Goal: Task Accomplishment & Management: Complete application form

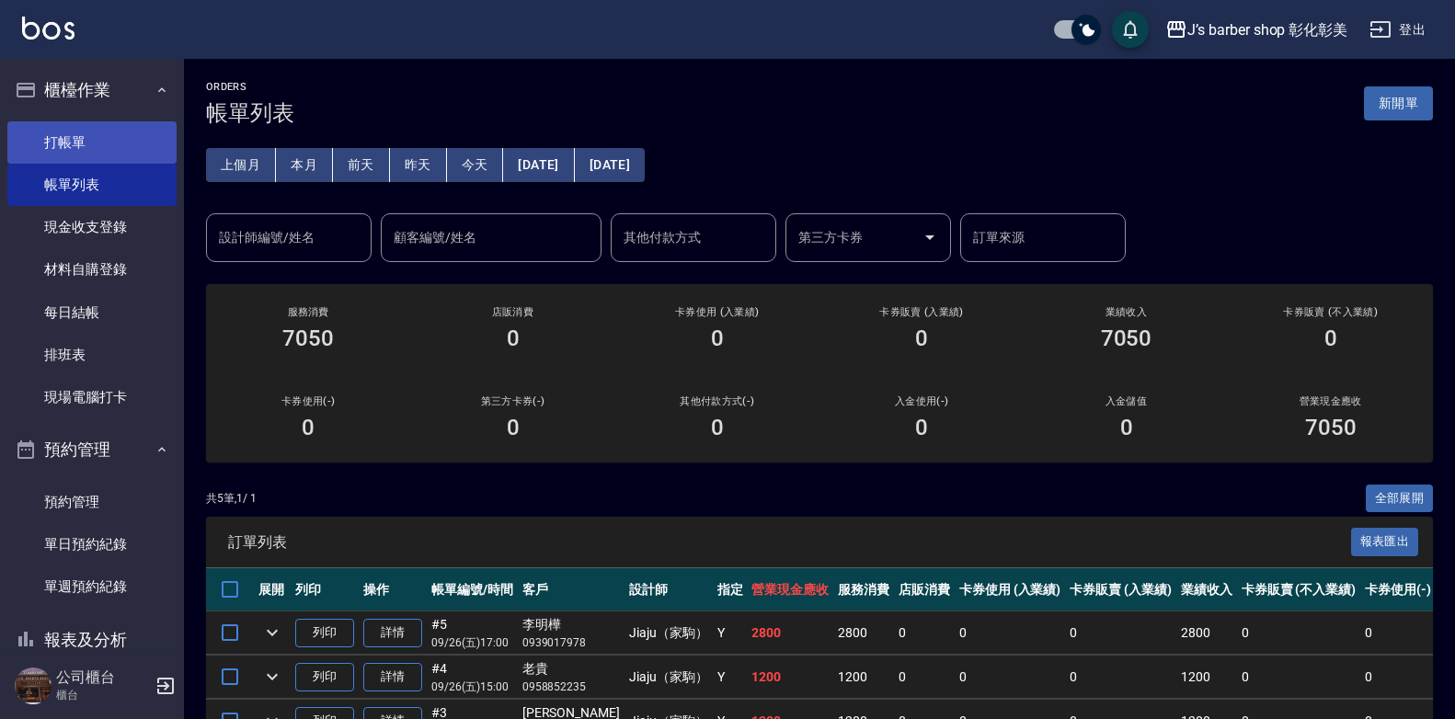
click at [98, 144] on link "打帳單" at bounding box center [91, 142] width 169 height 42
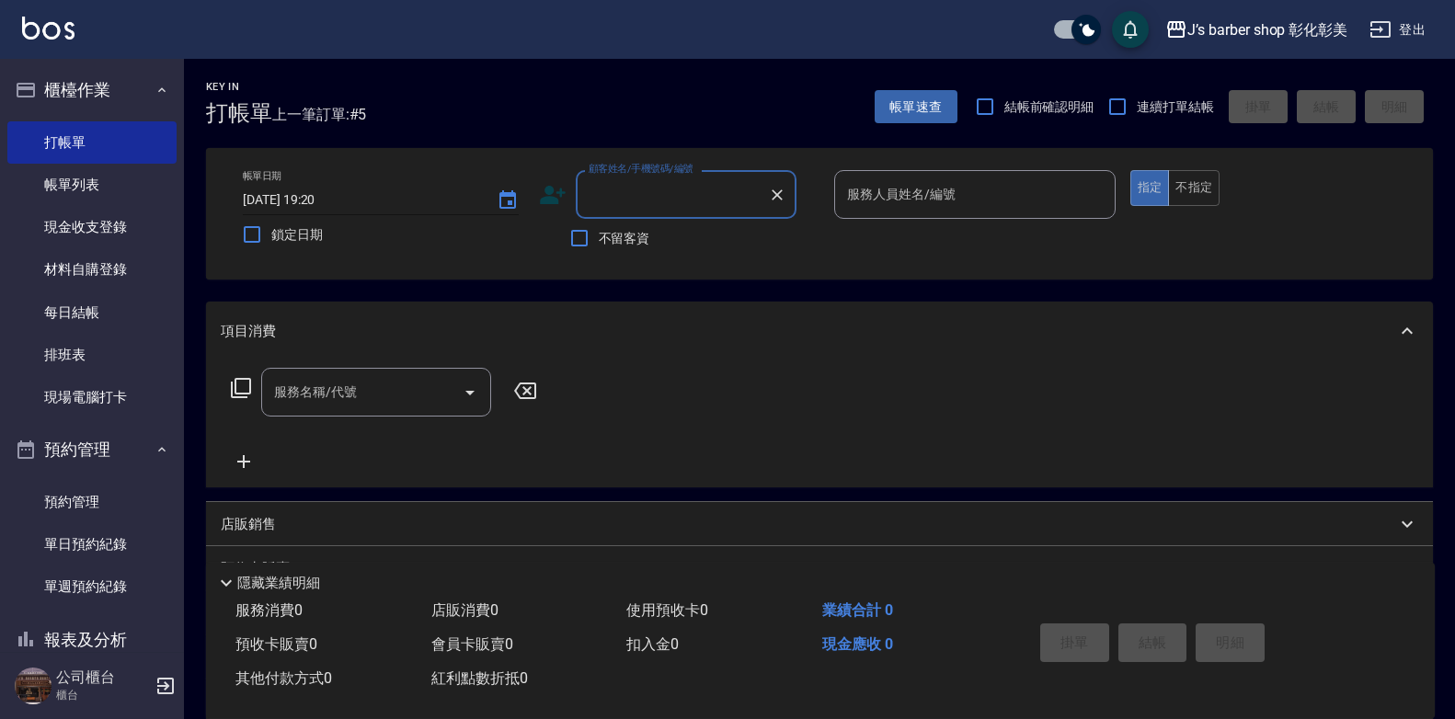
click at [322, 197] on input "[DATE] 19:20" at bounding box center [361, 200] width 236 height 30
type input "[DATE] 16:30"
click at [643, 193] on input "顧客姓名/手機號碼/編號" at bounding box center [672, 194] width 177 height 32
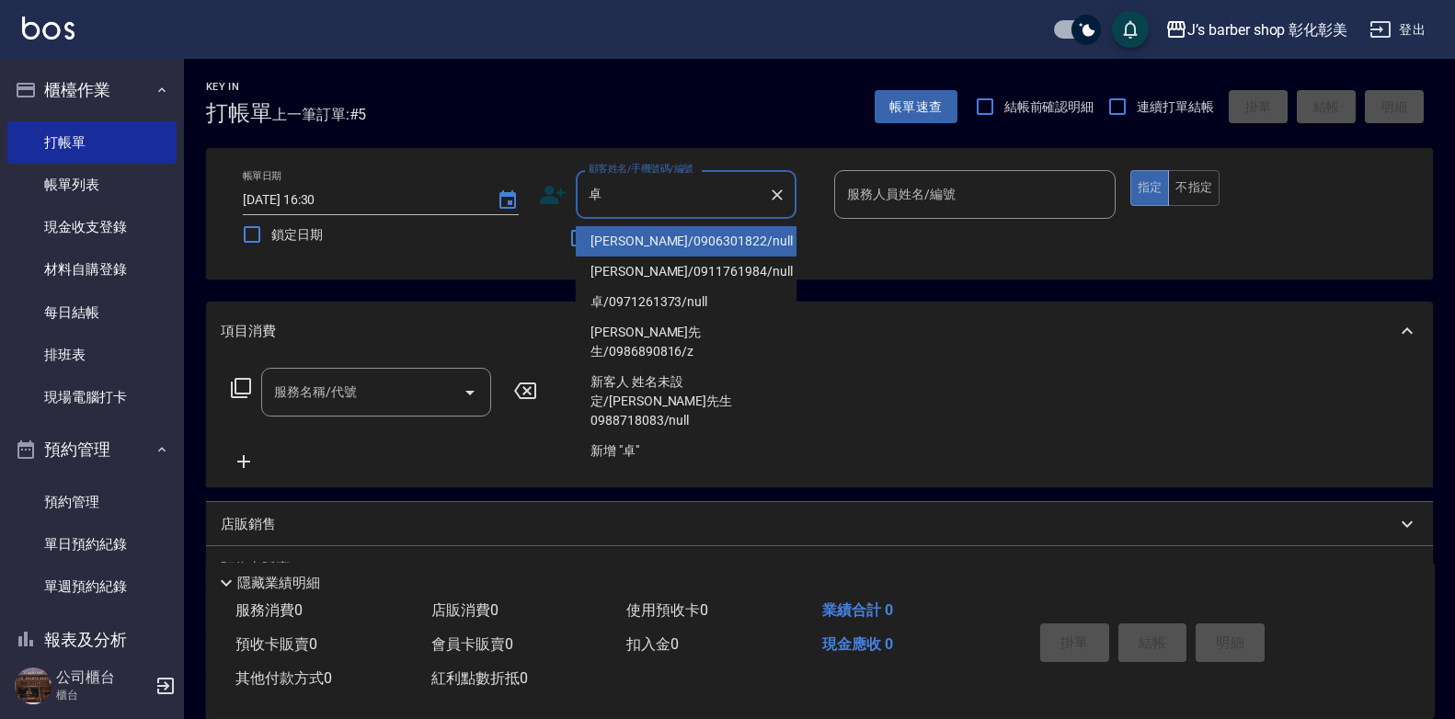
click at [652, 270] on li "[PERSON_NAME]/0911761984/null" at bounding box center [686, 272] width 221 height 30
type input "[PERSON_NAME]/0911761984/null"
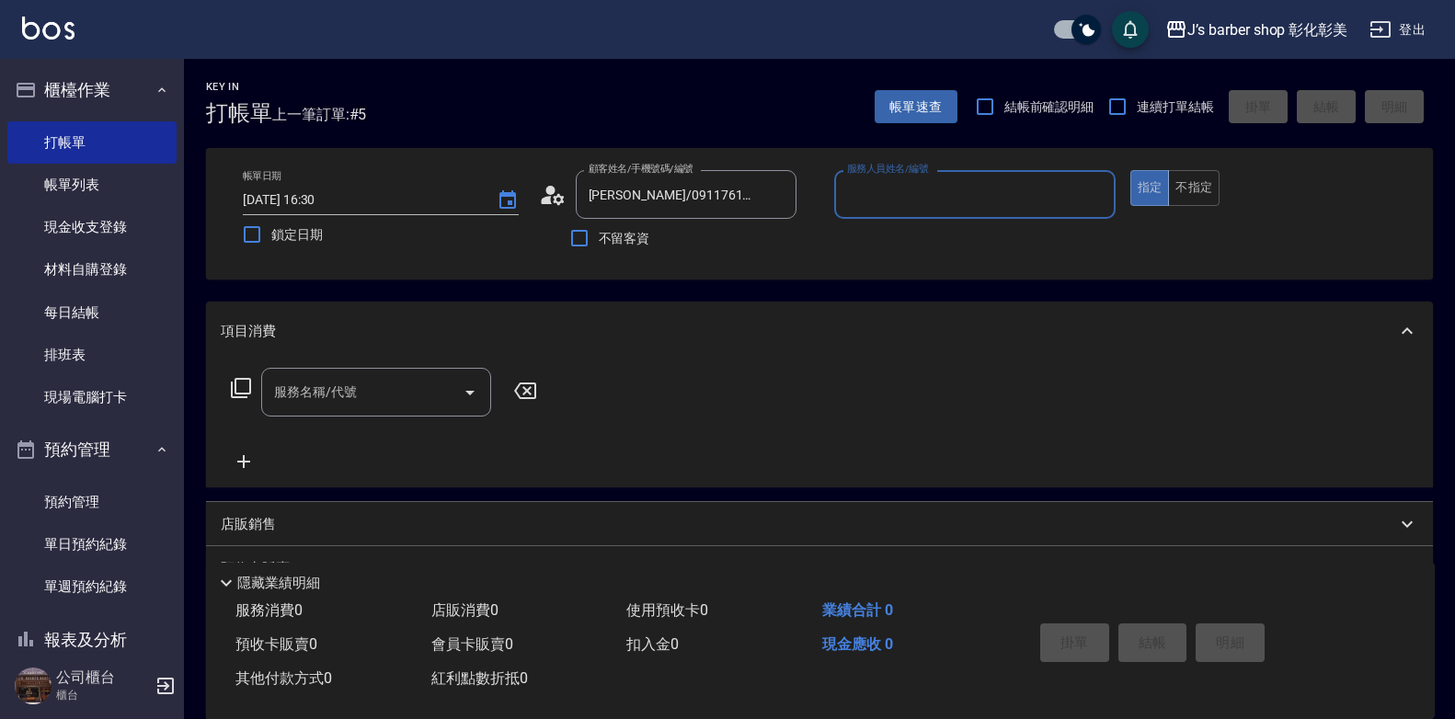
click at [872, 191] on input "服務人員姓名/編號" at bounding box center [975, 194] width 265 height 32
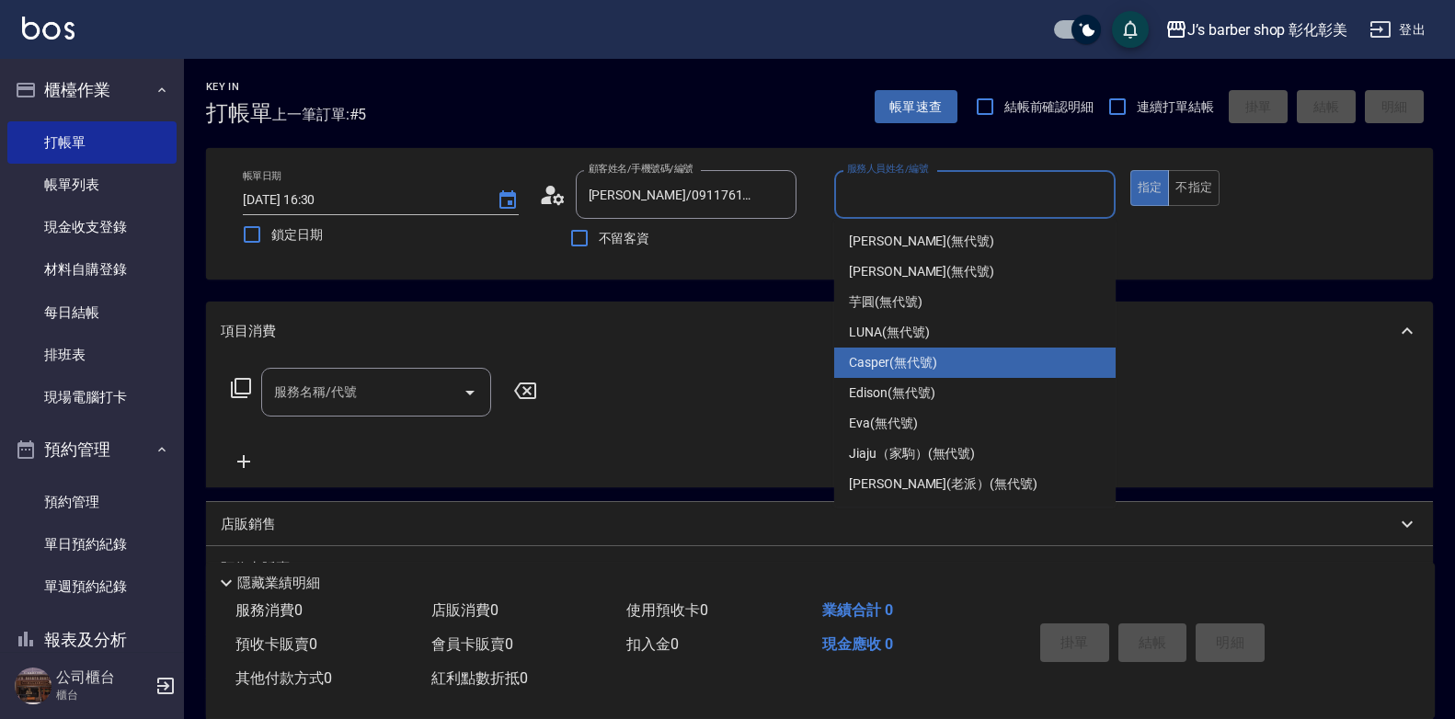
click at [918, 364] on span "Casper (無代號)" at bounding box center [892, 362] width 87 height 19
type input "Casper(無代號)"
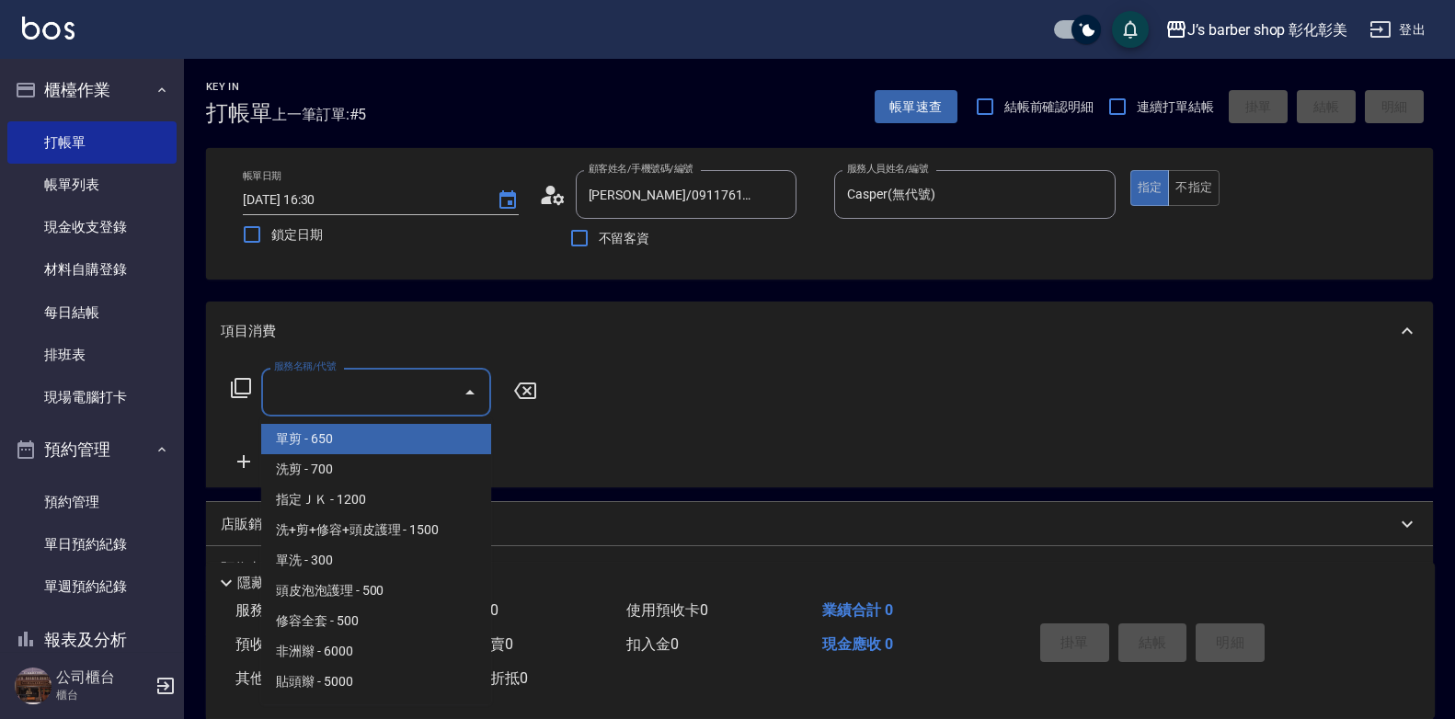
click at [394, 397] on input "服務名稱/代號" at bounding box center [363, 392] width 186 height 32
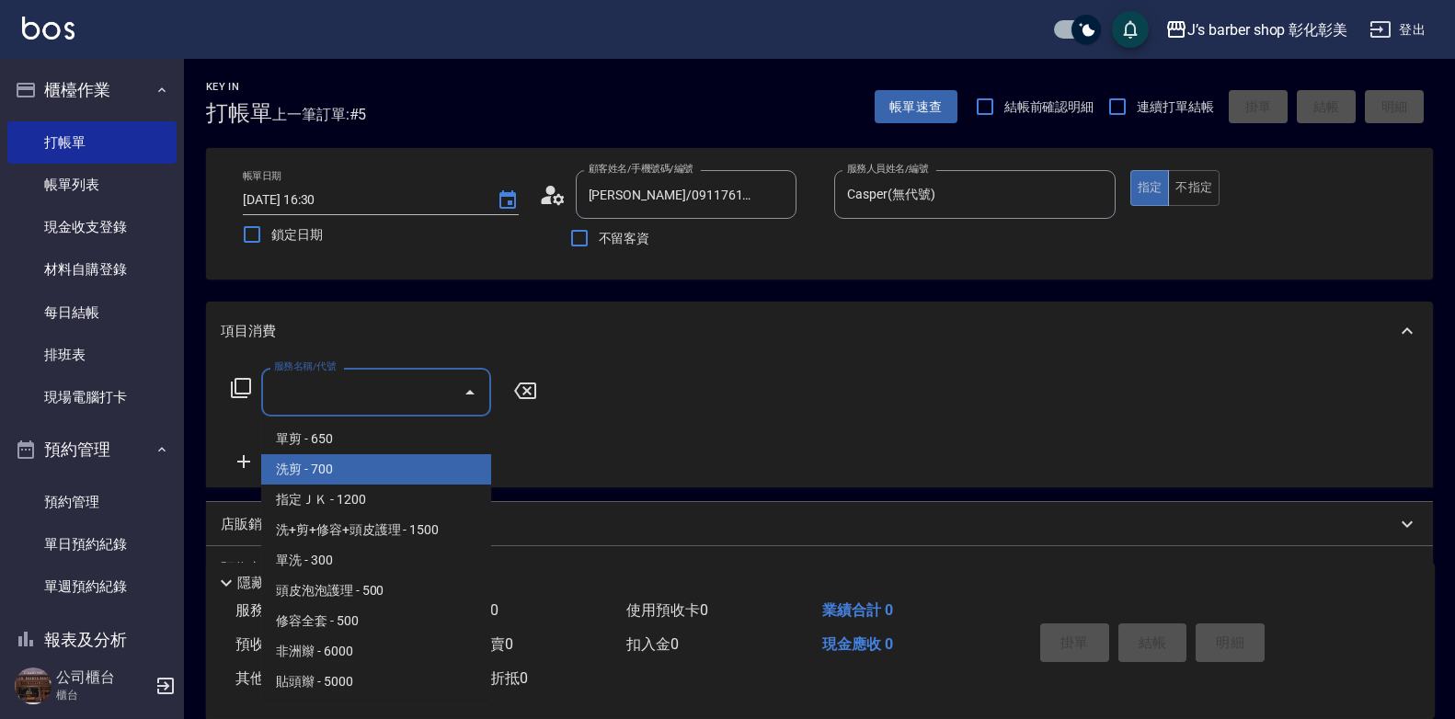
click at [408, 477] on span "洗剪 - 700" at bounding box center [376, 469] width 230 height 30
type input "洗剪(101)"
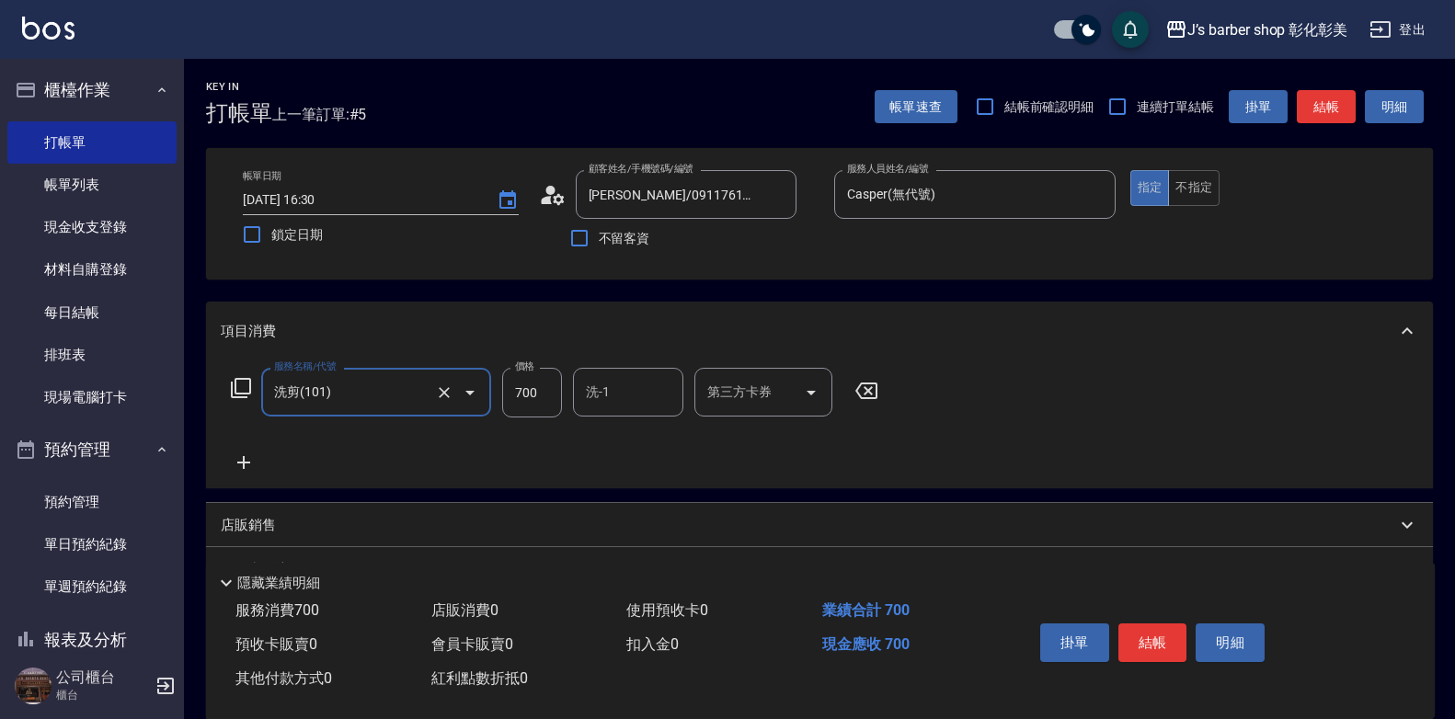
click at [521, 393] on input "700" at bounding box center [532, 393] width 60 height 50
type input "600"
click at [1156, 631] on button "結帳" at bounding box center [1153, 643] width 69 height 39
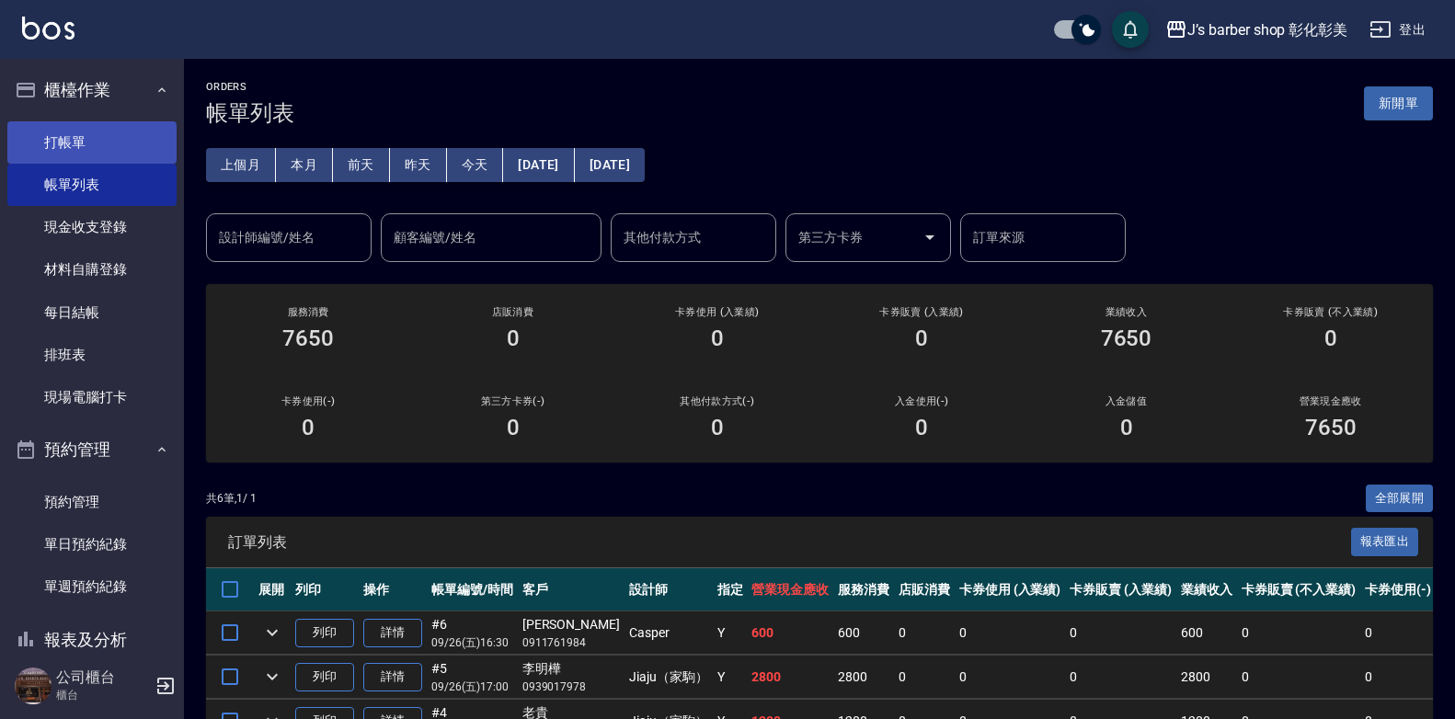
click at [103, 126] on link "打帳單" at bounding box center [91, 142] width 169 height 42
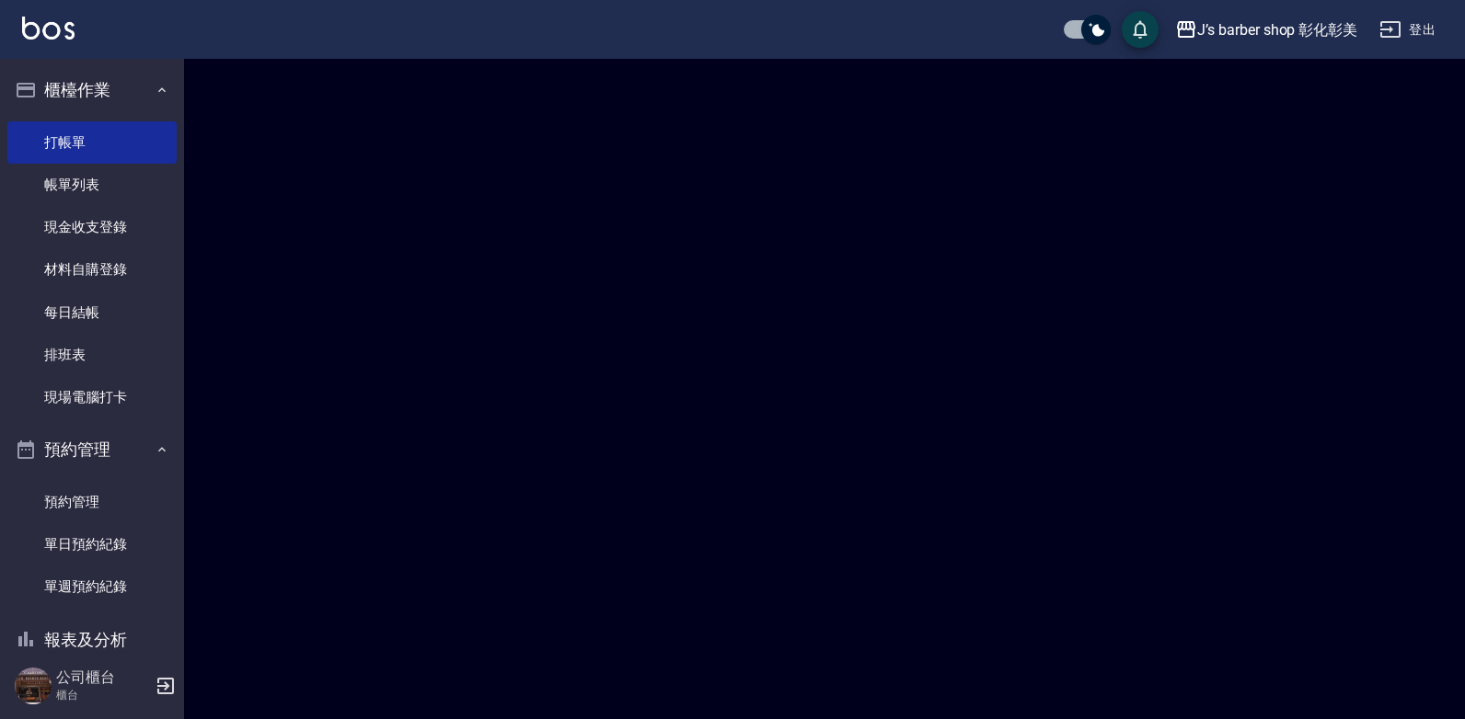
click at [104, 127] on link "打帳單" at bounding box center [91, 142] width 169 height 42
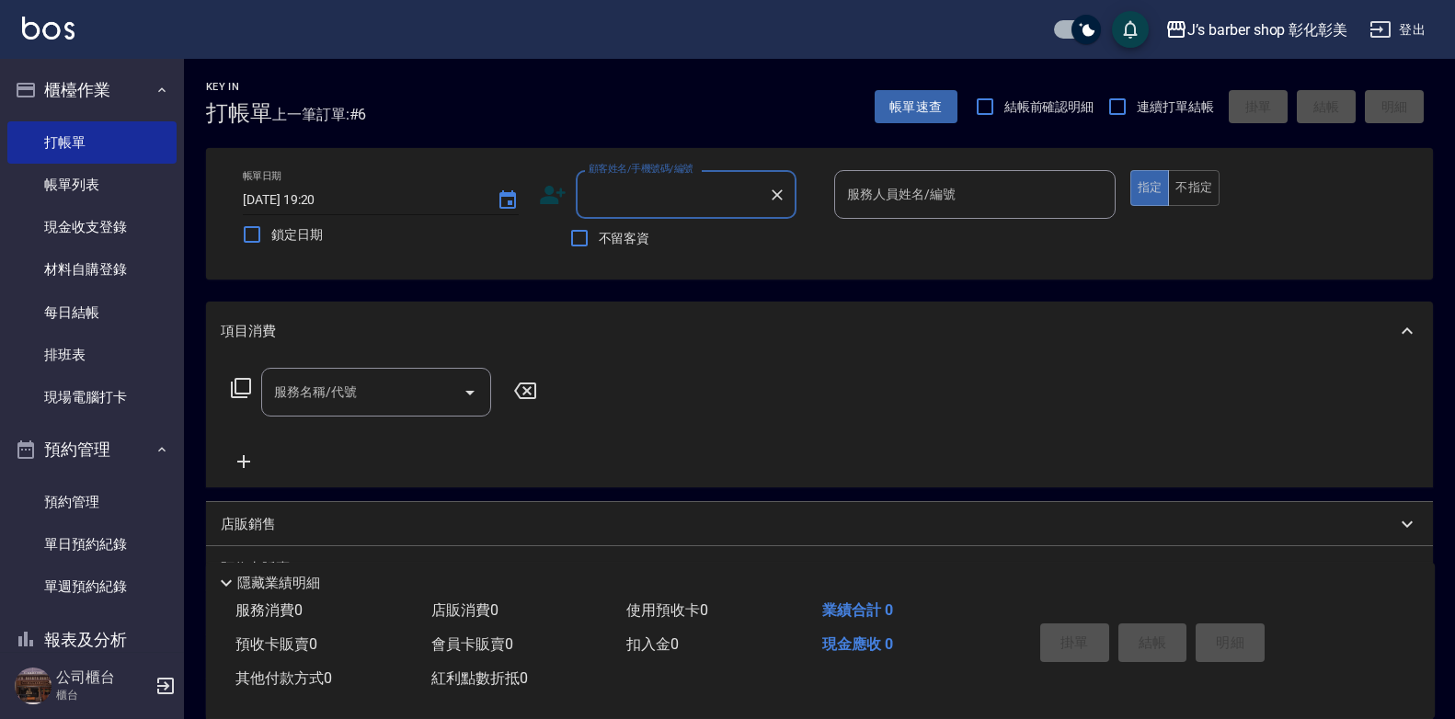
click at [319, 193] on input "[DATE] 19:20" at bounding box center [361, 200] width 236 height 30
type input "[DATE] 18:00"
click at [586, 236] on input "不留客資" at bounding box center [579, 238] width 39 height 39
checkbox input "false"
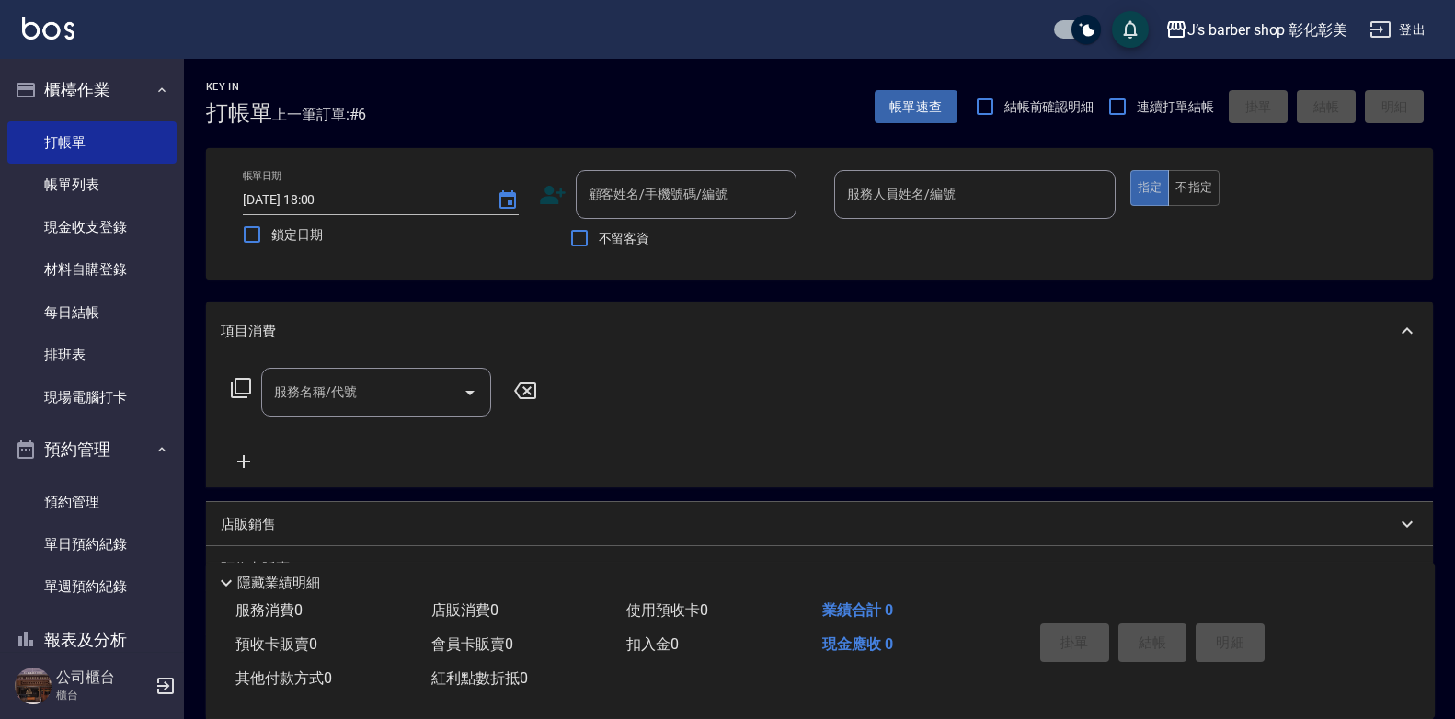
click at [898, 197] on input "服務人員姓名/編號" at bounding box center [975, 194] width 265 height 32
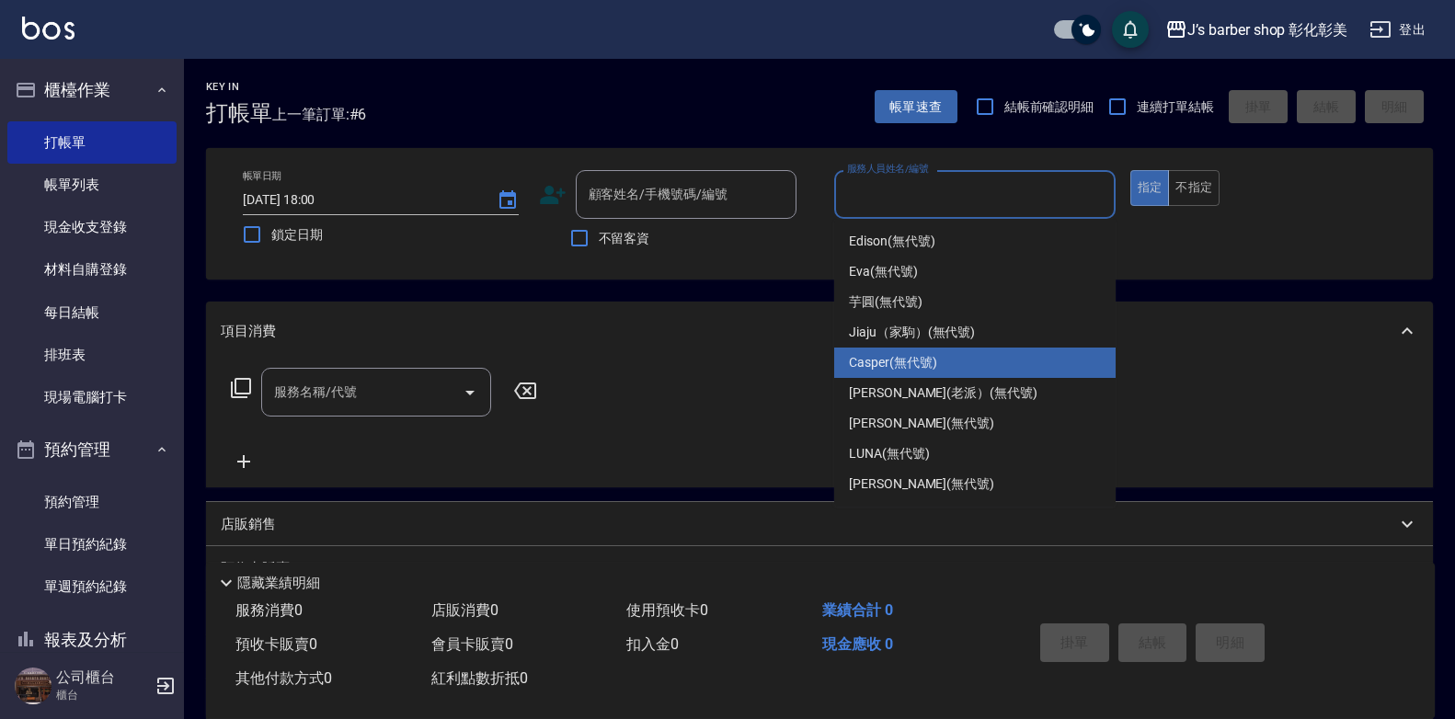
click at [900, 373] on div "Casper (無代號)" at bounding box center [975, 363] width 282 height 30
type input "Casper(無代號)"
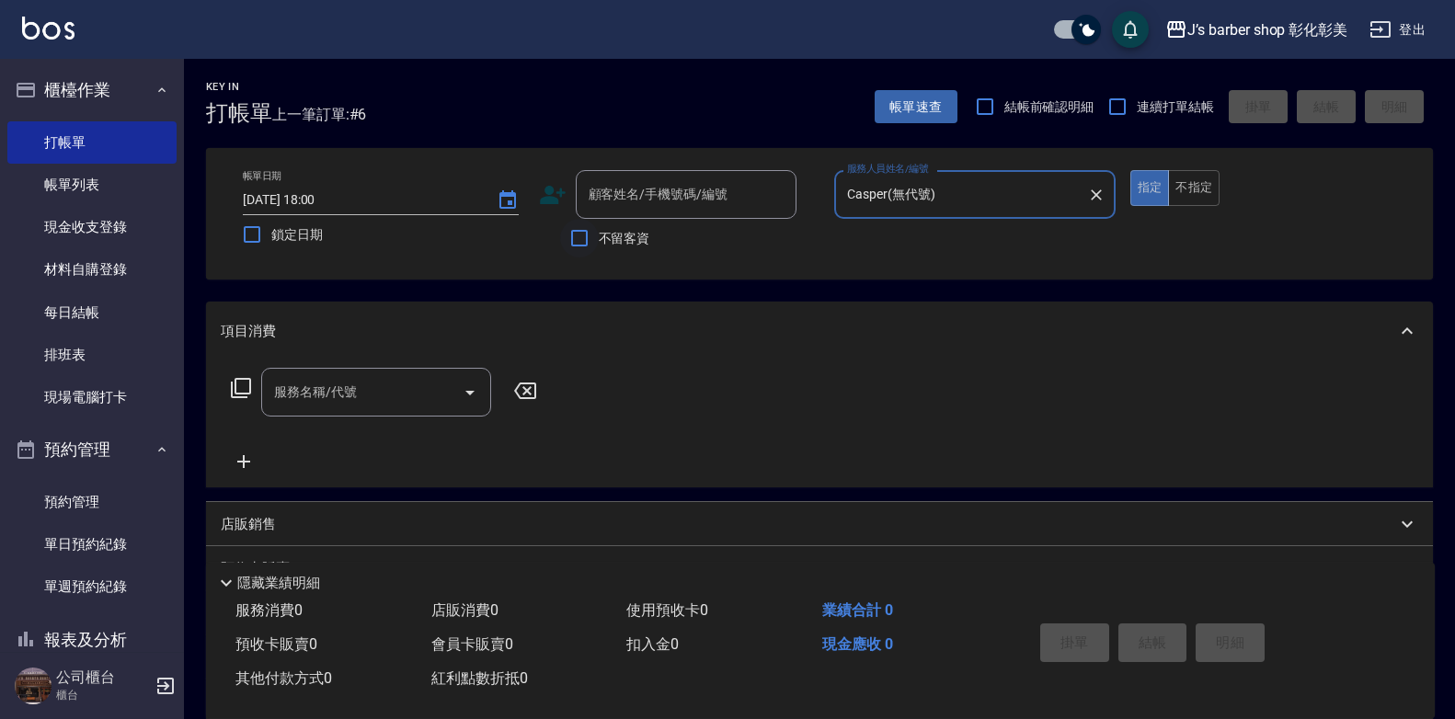
click at [585, 240] on input "不留客資" at bounding box center [579, 238] width 39 height 39
checkbox input "true"
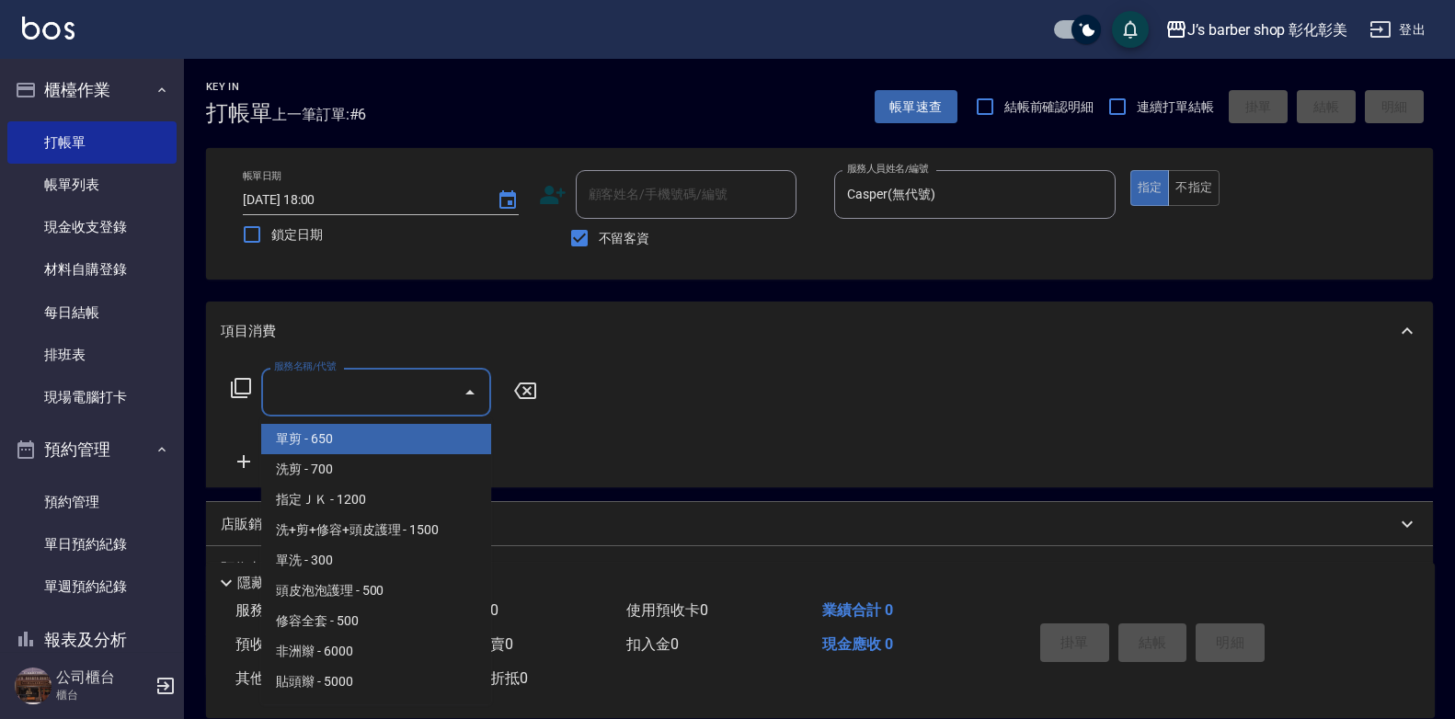
click at [384, 392] on input "服務名稱/代號" at bounding box center [363, 392] width 186 height 32
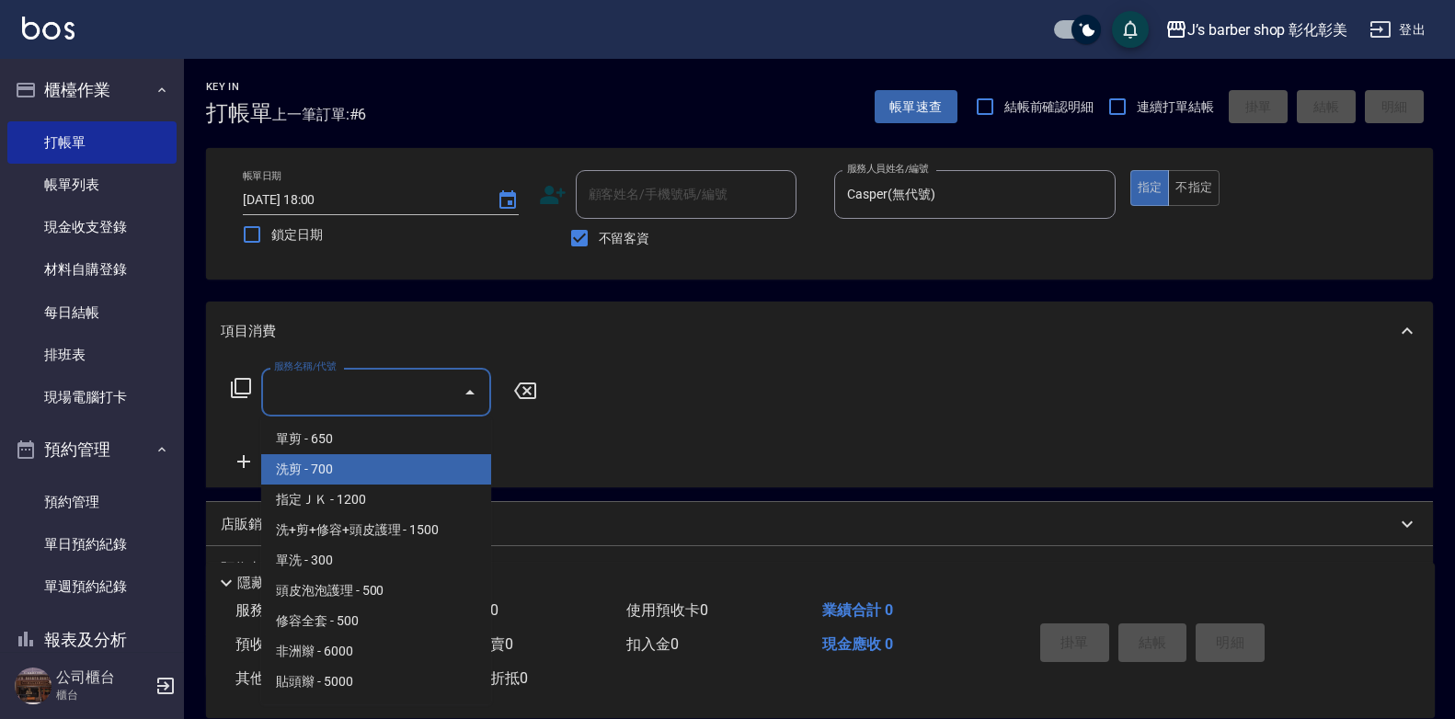
click at [390, 459] on span "洗剪 - 700" at bounding box center [376, 469] width 230 height 30
type input "洗剪(101)"
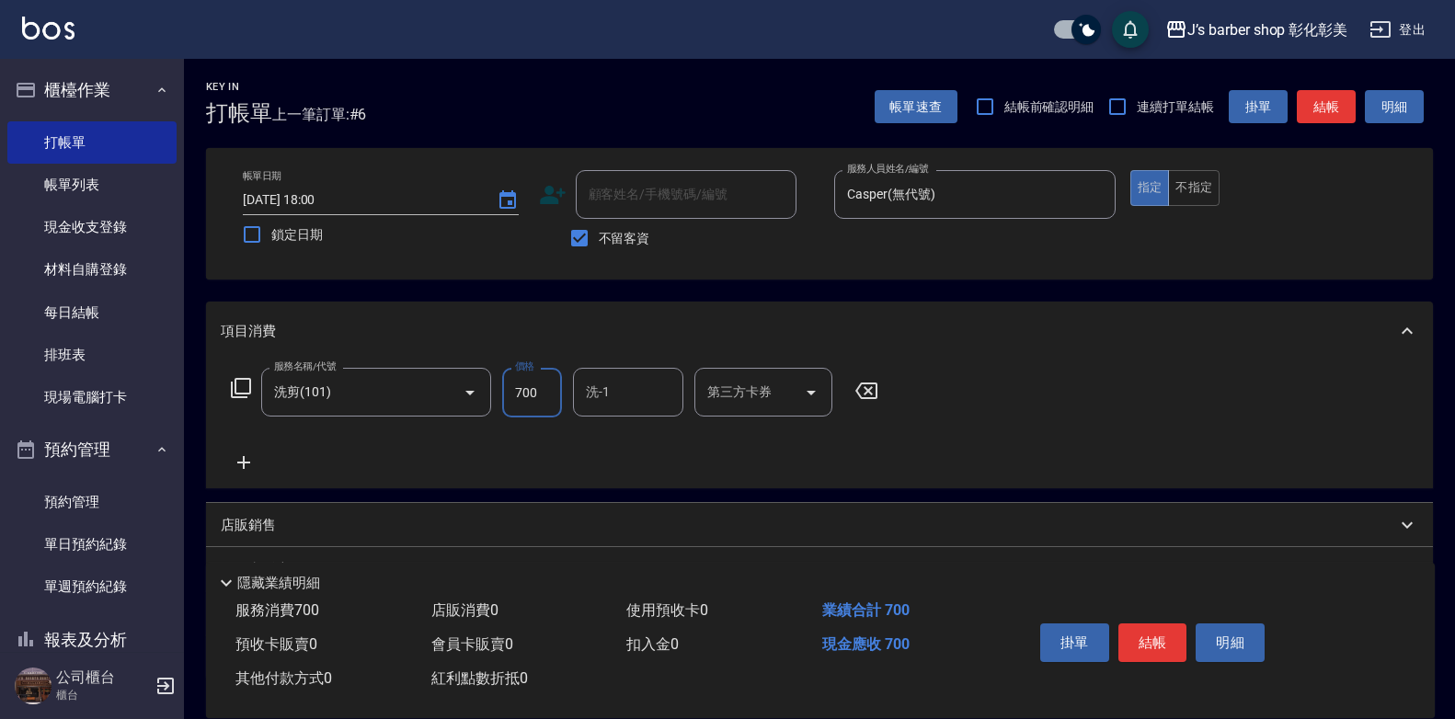
click at [520, 395] on input "700" at bounding box center [532, 393] width 60 height 50
type input "600"
click at [1152, 642] on button "結帳" at bounding box center [1153, 643] width 69 height 39
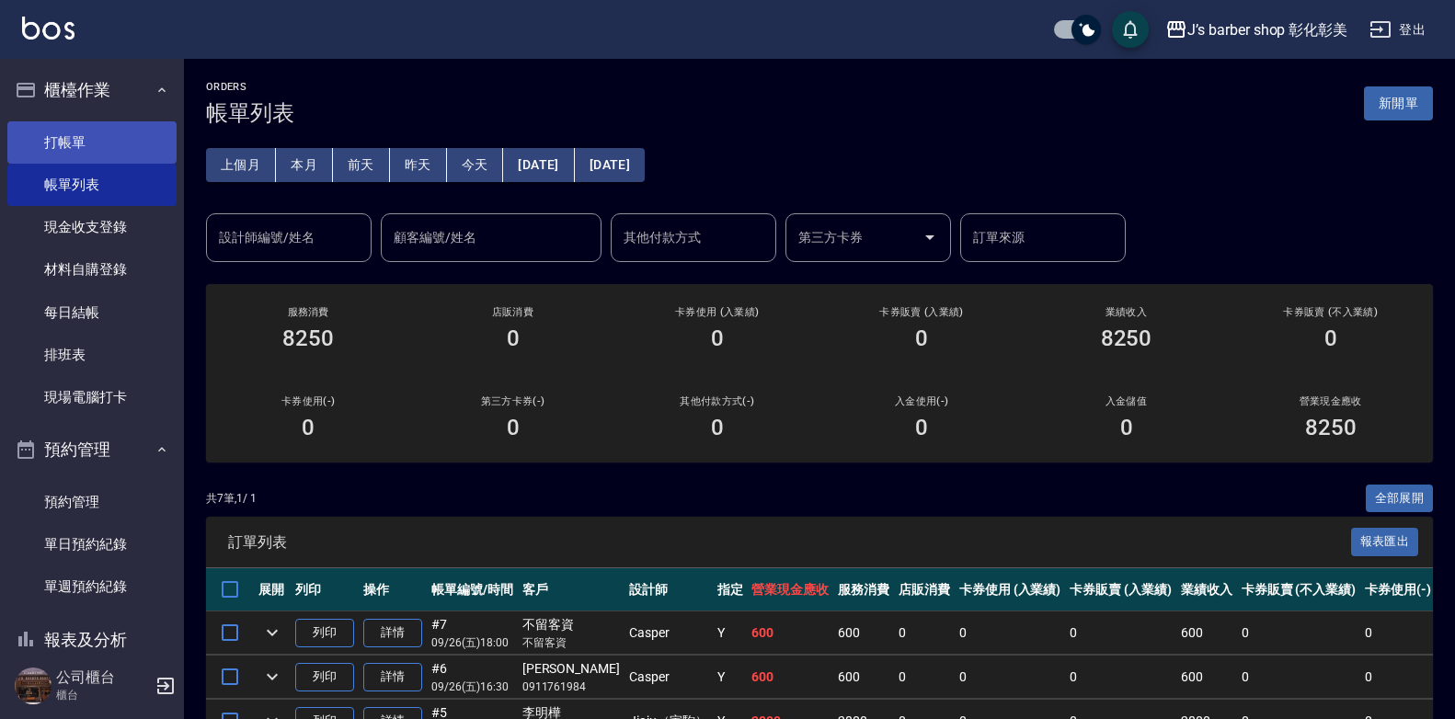
click at [87, 136] on link "打帳單" at bounding box center [91, 142] width 169 height 42
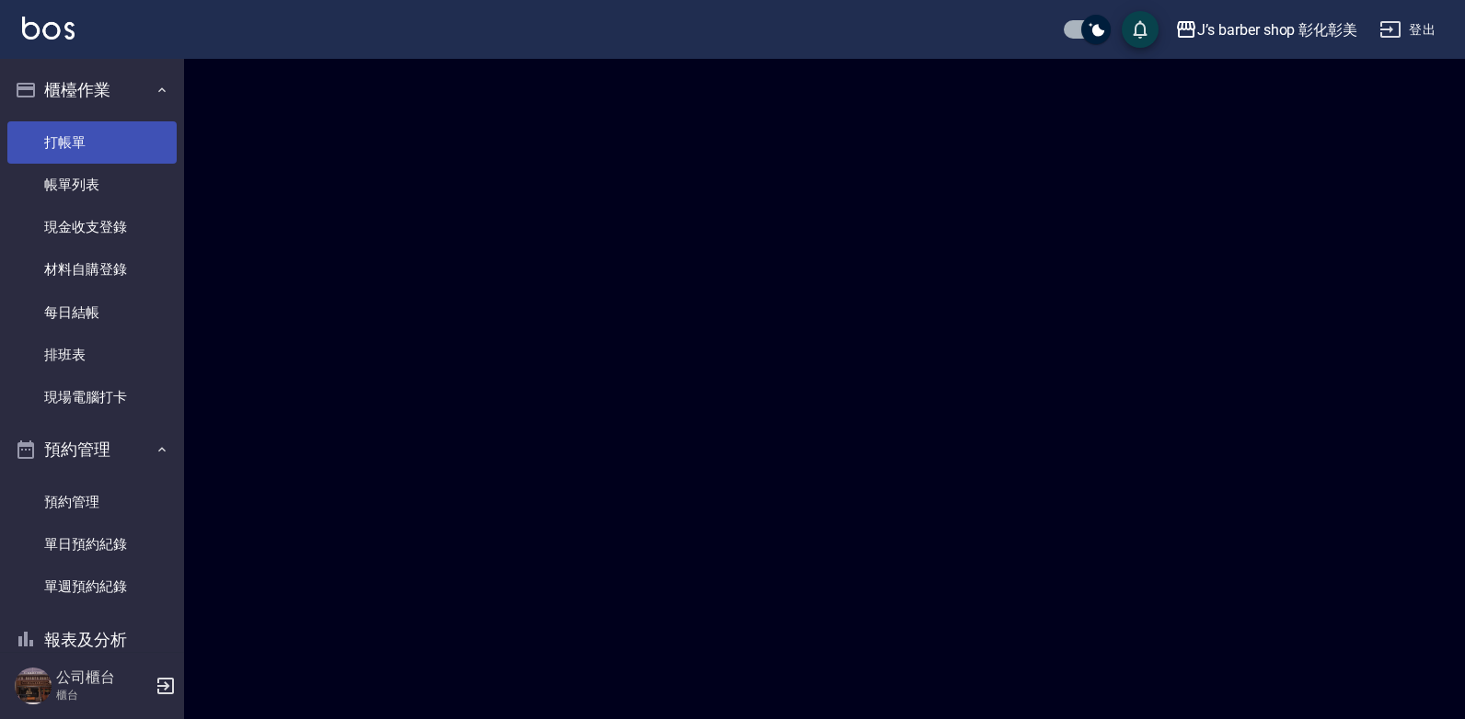
click at [87, 136] on link "打帳單" at bounding box center [91, 142] width 169 height 42
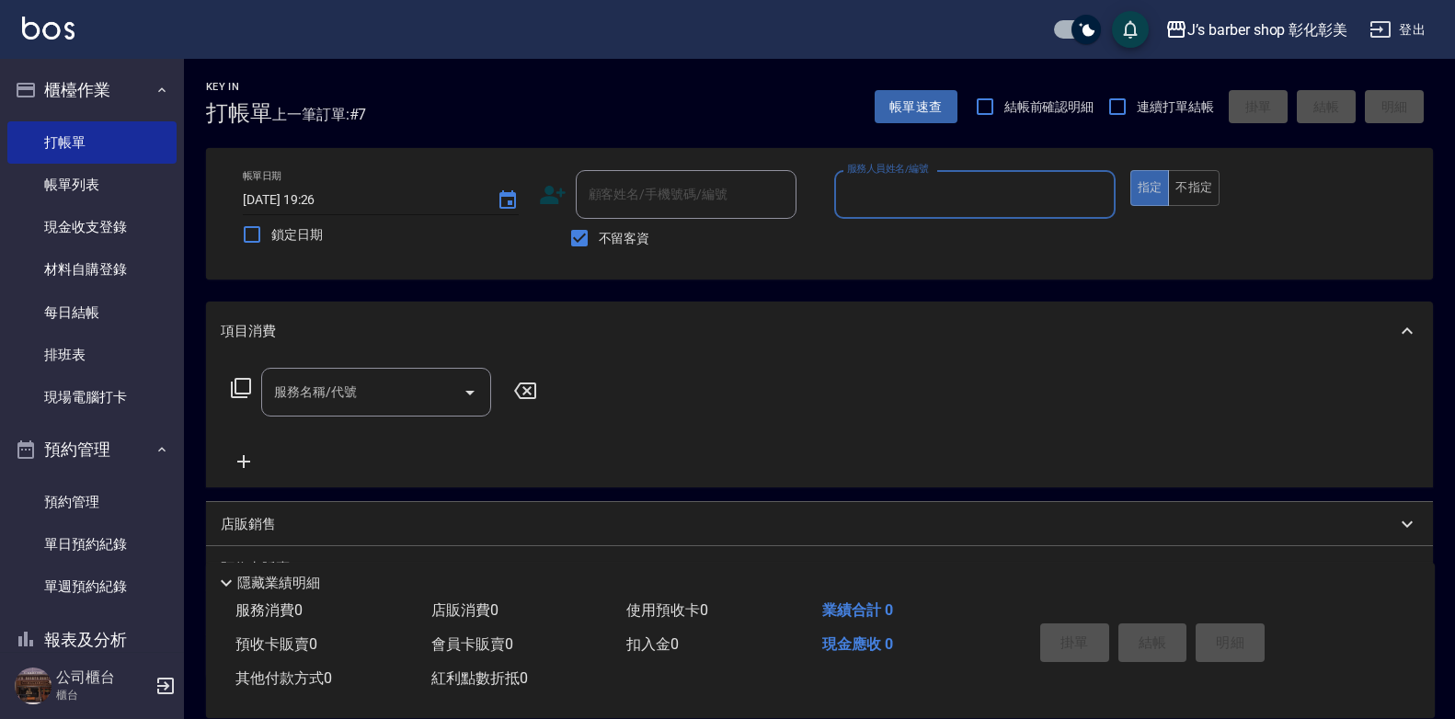
click at [336, 196] on input "[DATE] 19:26" at bounding box center [361, 200] width 236 height 30
type input "[DATE] 19:00"
click at [589, 235] on input "不留客資" at bounding box center [579, 238] width 39 height 39
checkbox input "false"
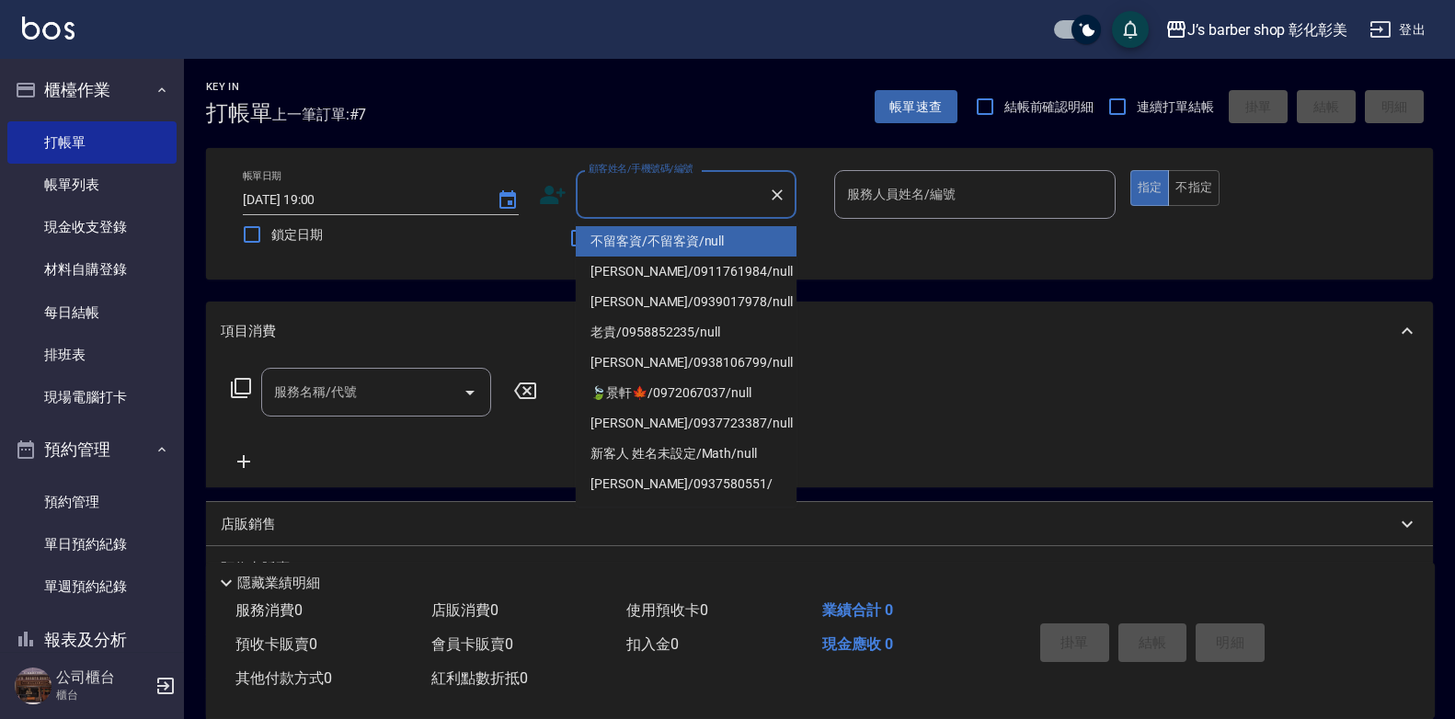
click at [641, 195] on div "顧客姓名/手機號碼/編號 顧客姓名/手機號碼/編號" at bounding box center [686, 194] width 221 height 49
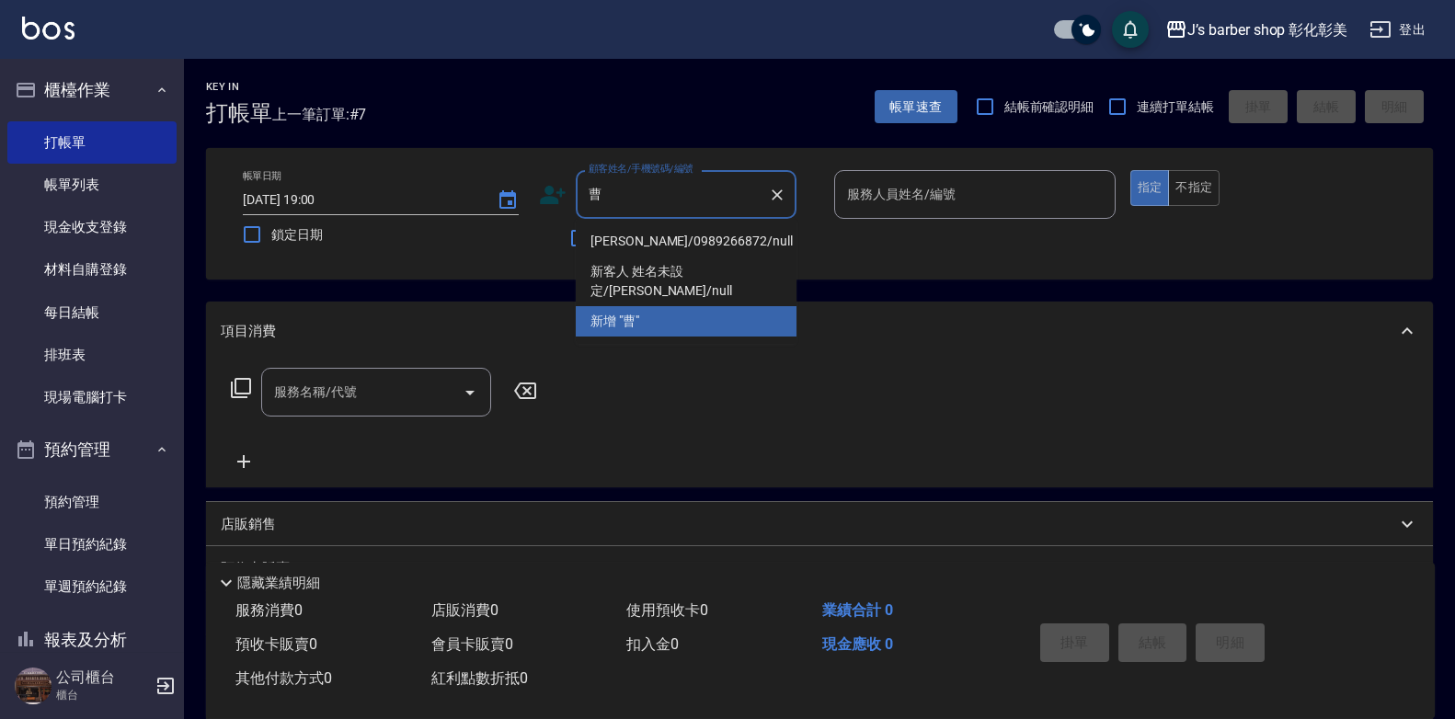
click at [664, 239] on li "[PERSON_NAME]/0989266872/null" at bounding box center [686, 241] width 221 height 30
type input "[PERSON_NAME]/0989266872/null"
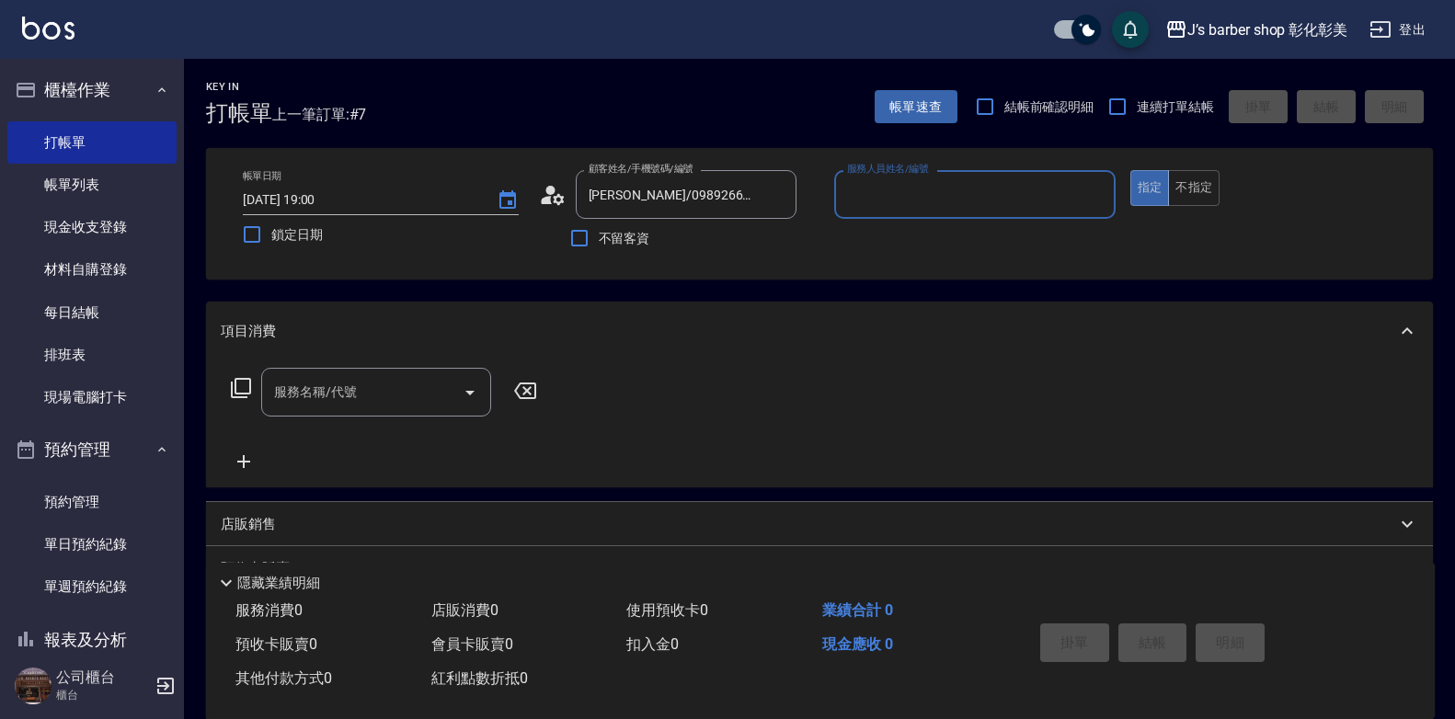
click at [1001, 200] on input "服務人員姓名/編號" at bounding box center [975, 194] width 265 height 32
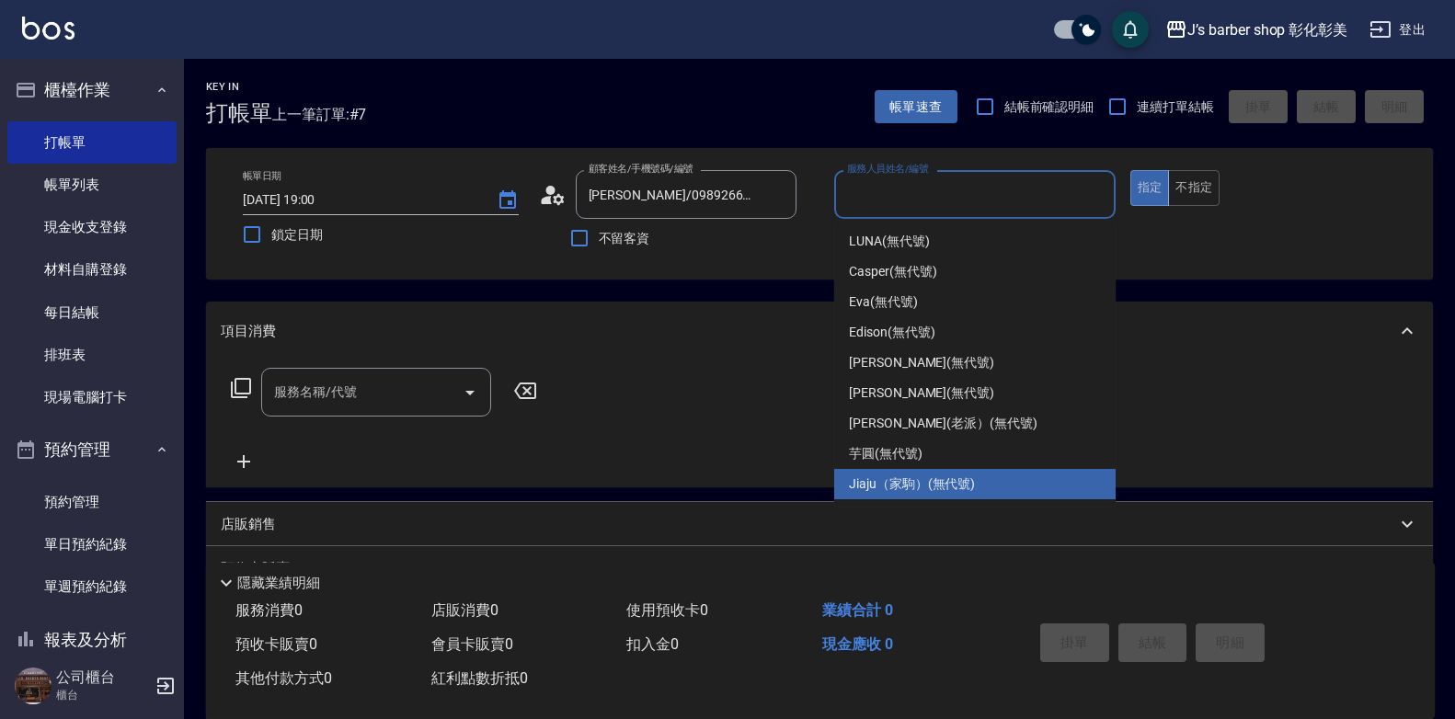
click at [973, 479] on span "Jiaju（家駒） (無代號)" at bounding box center [912, 484] width 126 height 19
type input "Jiaju（家駒）(無代號)"
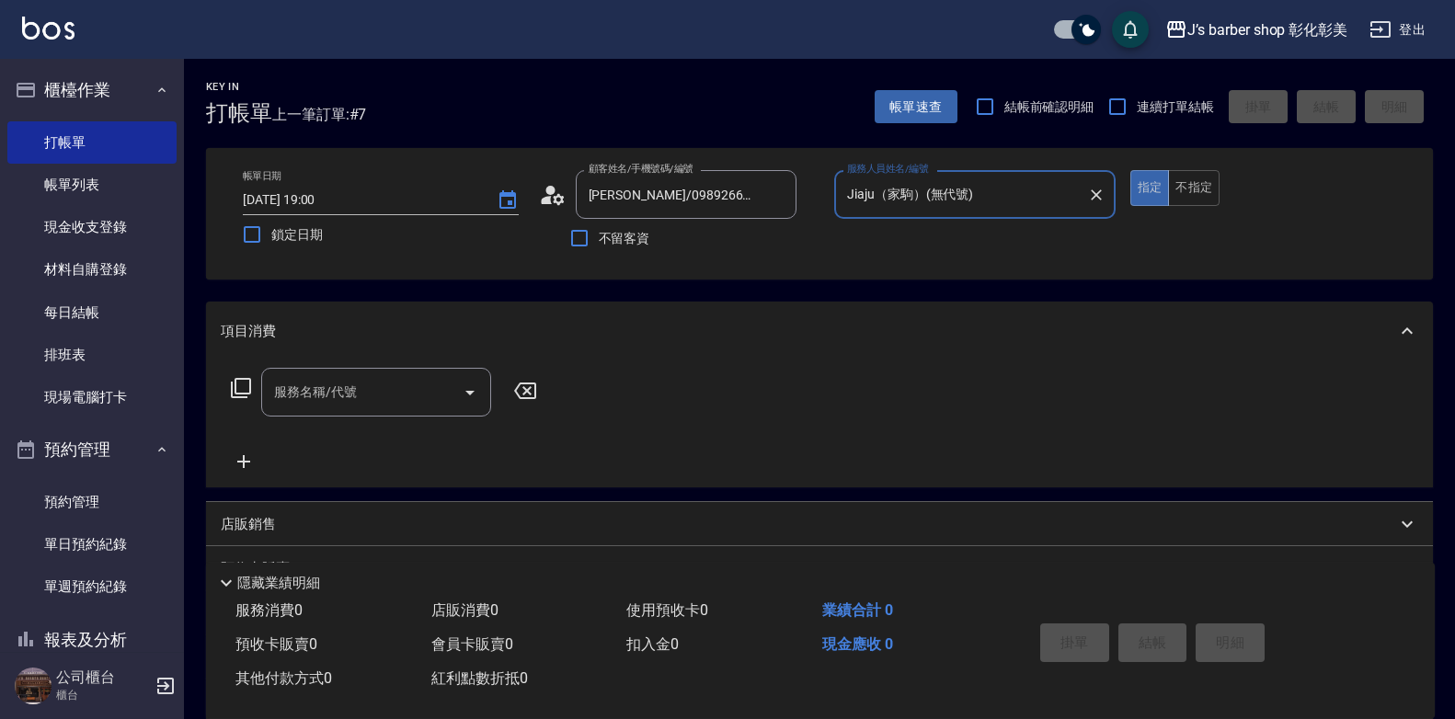
click at [358, 402] on input "服務名稱/代號" at bounding box center [363, 392] width 186 height 32
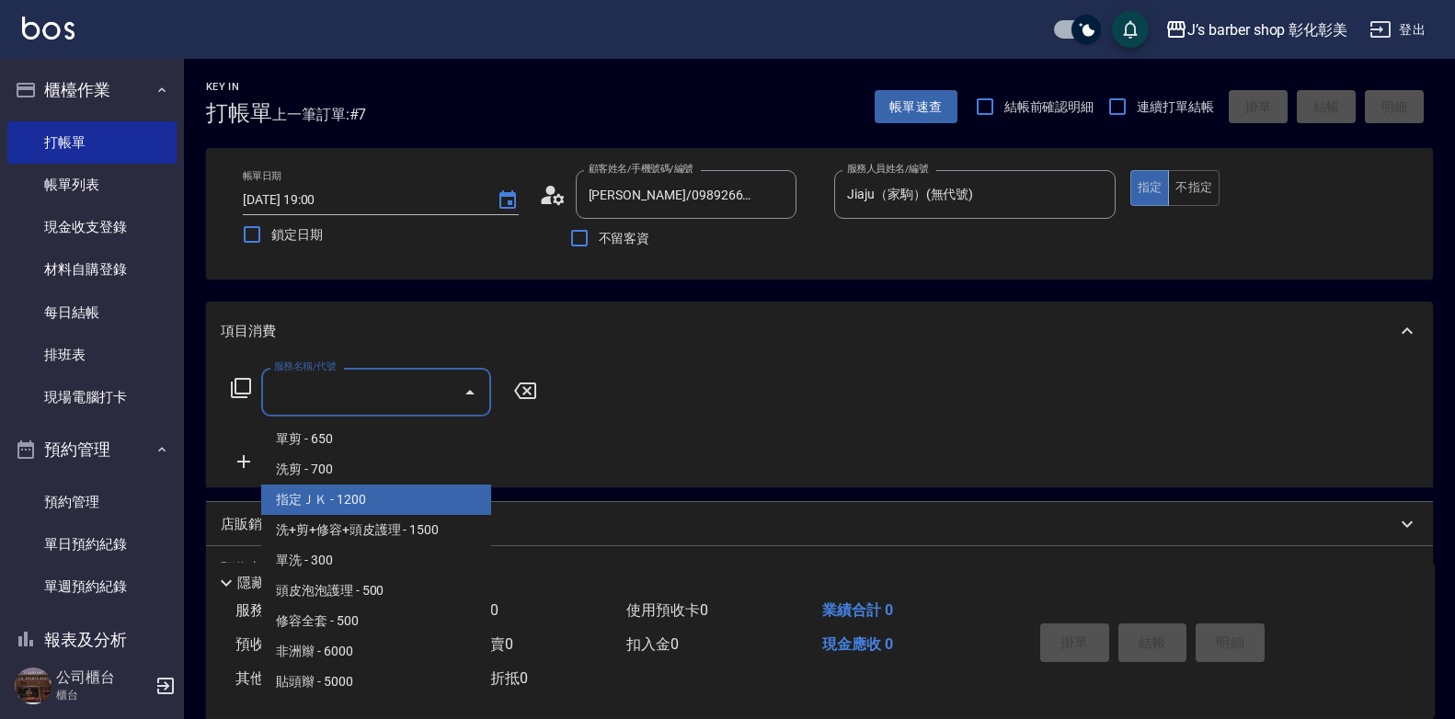
click at [380, 490] on span "指定ＪＫ - 1200" at bounding box center [376, 500] width 230 height 30
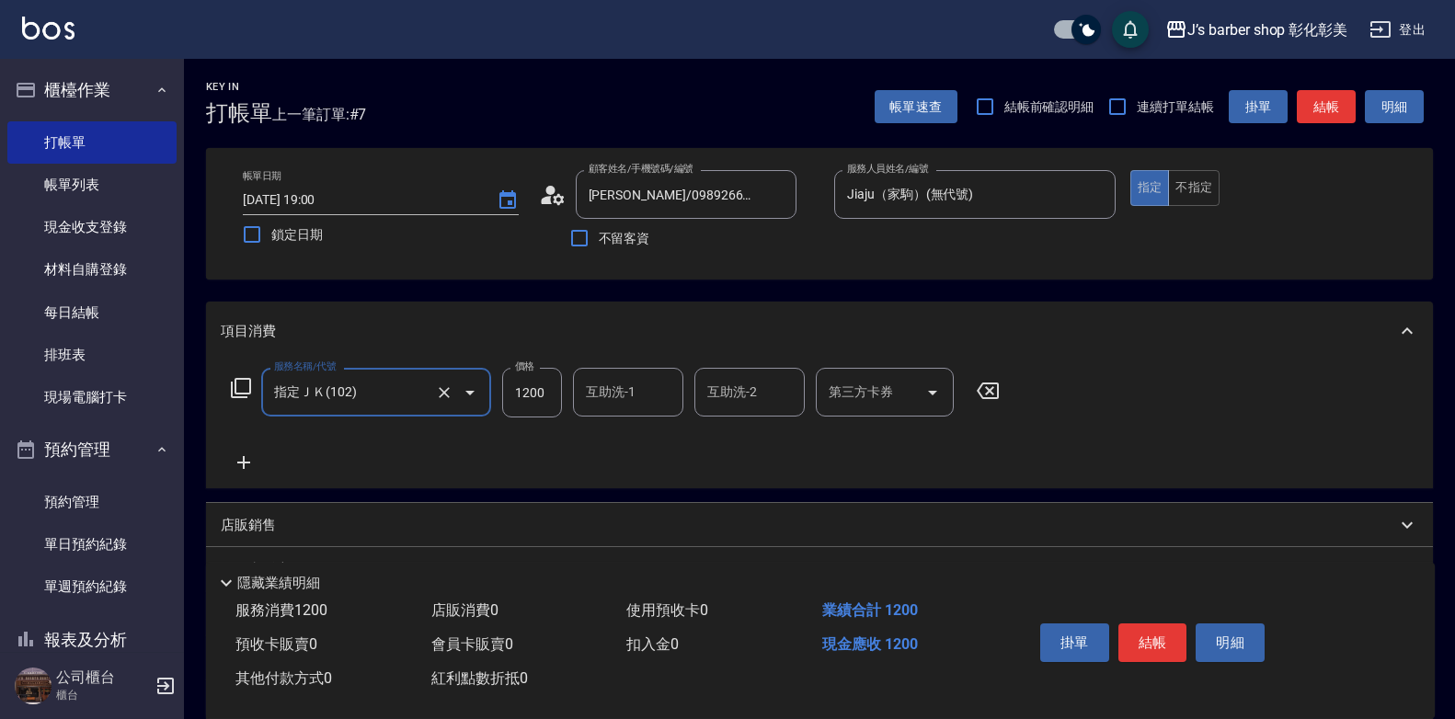
click at [374, 392] on input "指定ＪＫ(102)" at bounding box center [351, 392] width 162 height 32
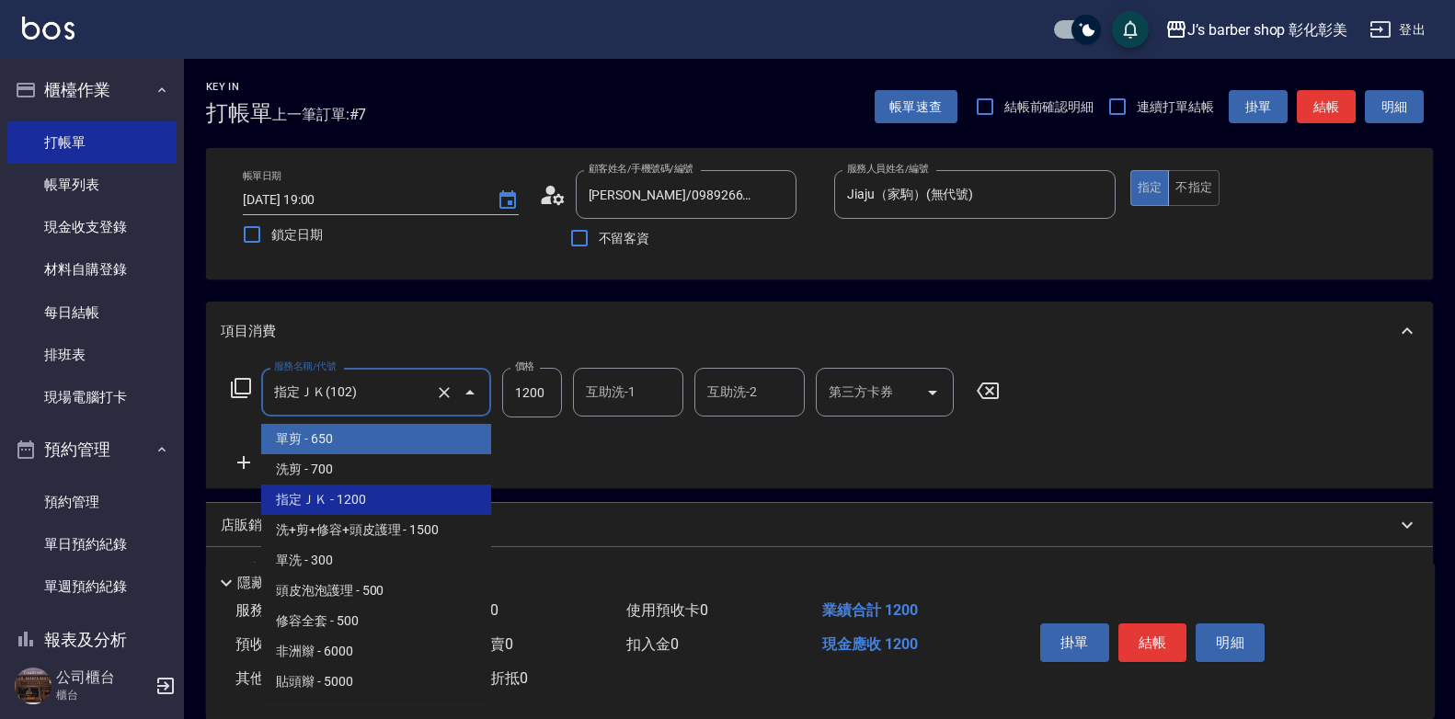
click at [355, 444] on span "單剪 - 650" at bounding box center [376, 439] width 230 height 30
type input "單剪(100)"
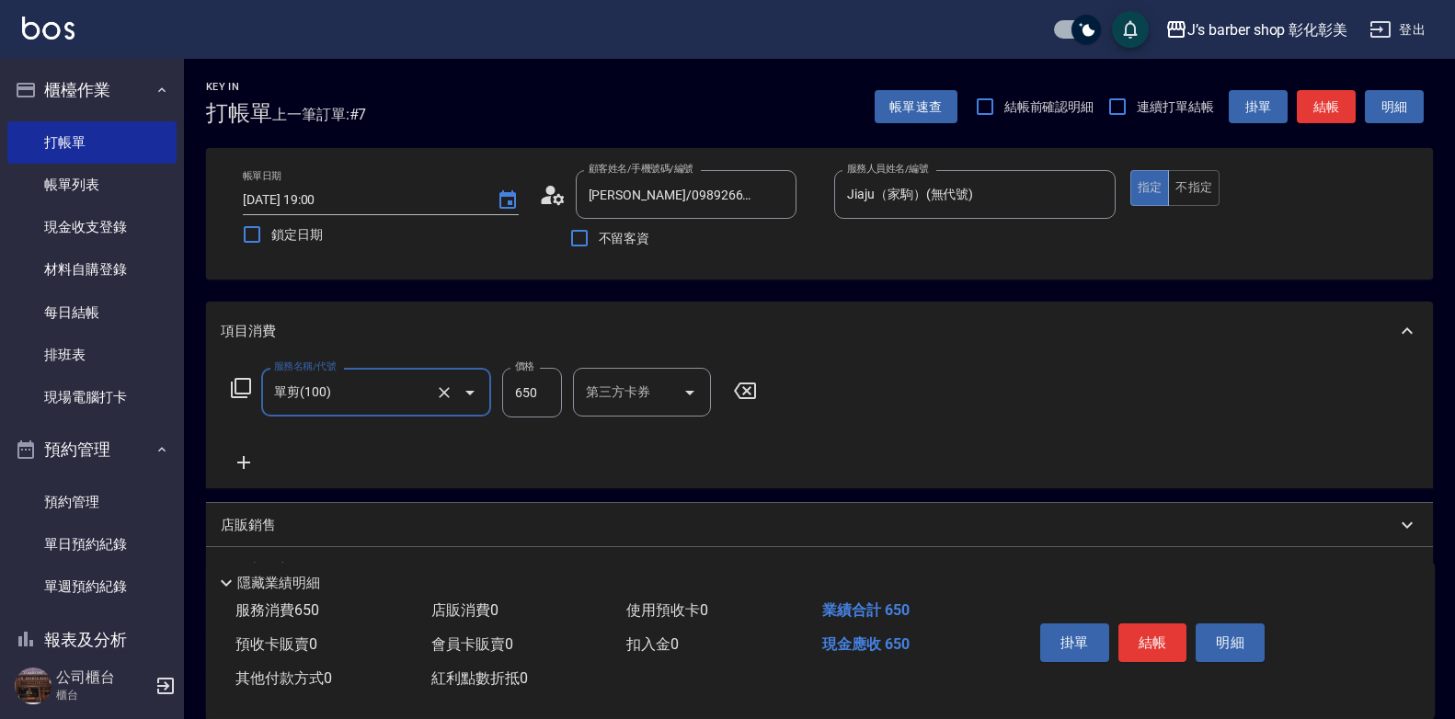
click at [523, 385] on input "650" at bounding box center [532, 393] width 60 height 50
type input "800"
click at [1169, 629] on button "結帳" at bounding box center [1153, 643] width 69 height 39
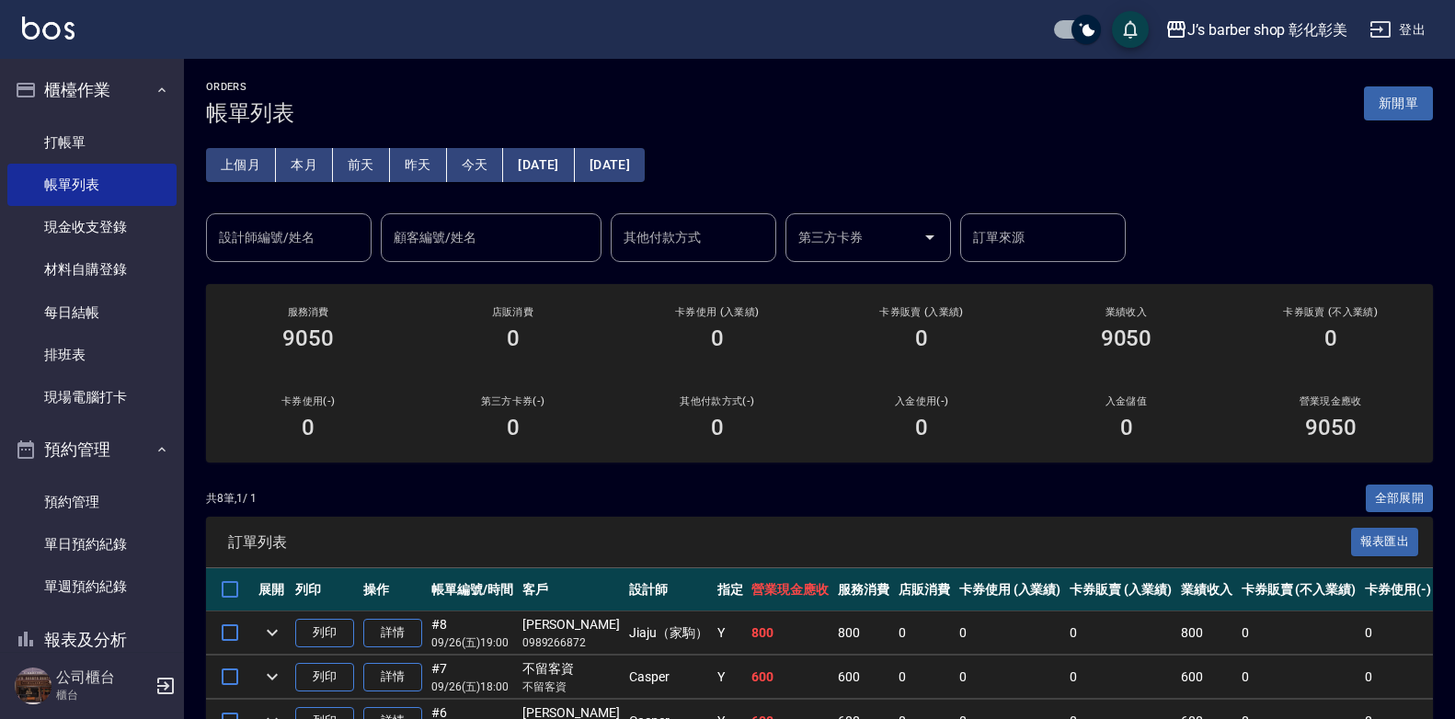
click at [333, 231] on input "設計師編號/姓名" at bounding box center [288, 238] width 149 height 32
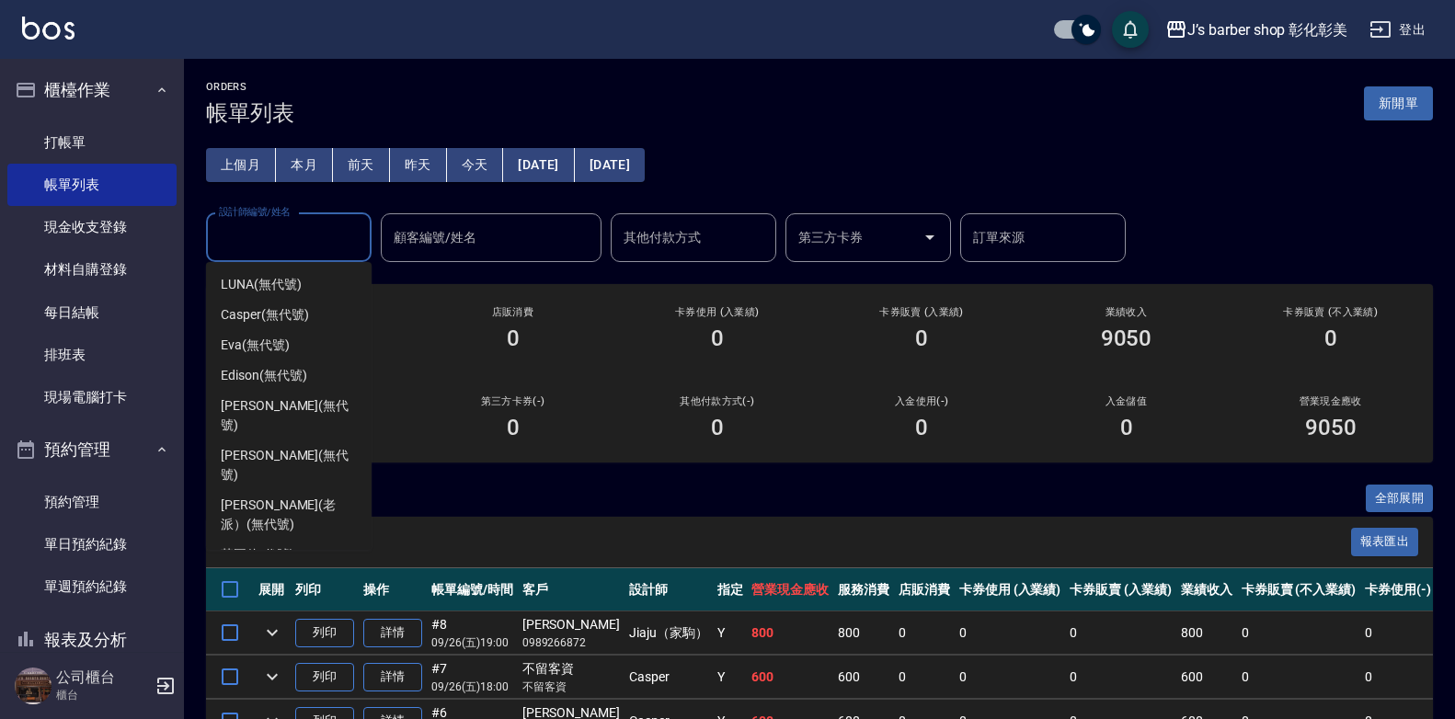
click at [307, 576] on span "Jiaju（家駒） (無代號)" at bounding box center [284, 585] width 126 height 19
click at [307, 520] on div "ORDERS 帳單列表 新開單 上個月 本月 [DATE] [DATE] [DATE] [DATE] [DATE] 設計師編號/姓名 設計師編號/姓名 顧客編…" at bounding box center [727, 518] width 1455 height 1037
type input "Jiaju（家駒）(無代號)"
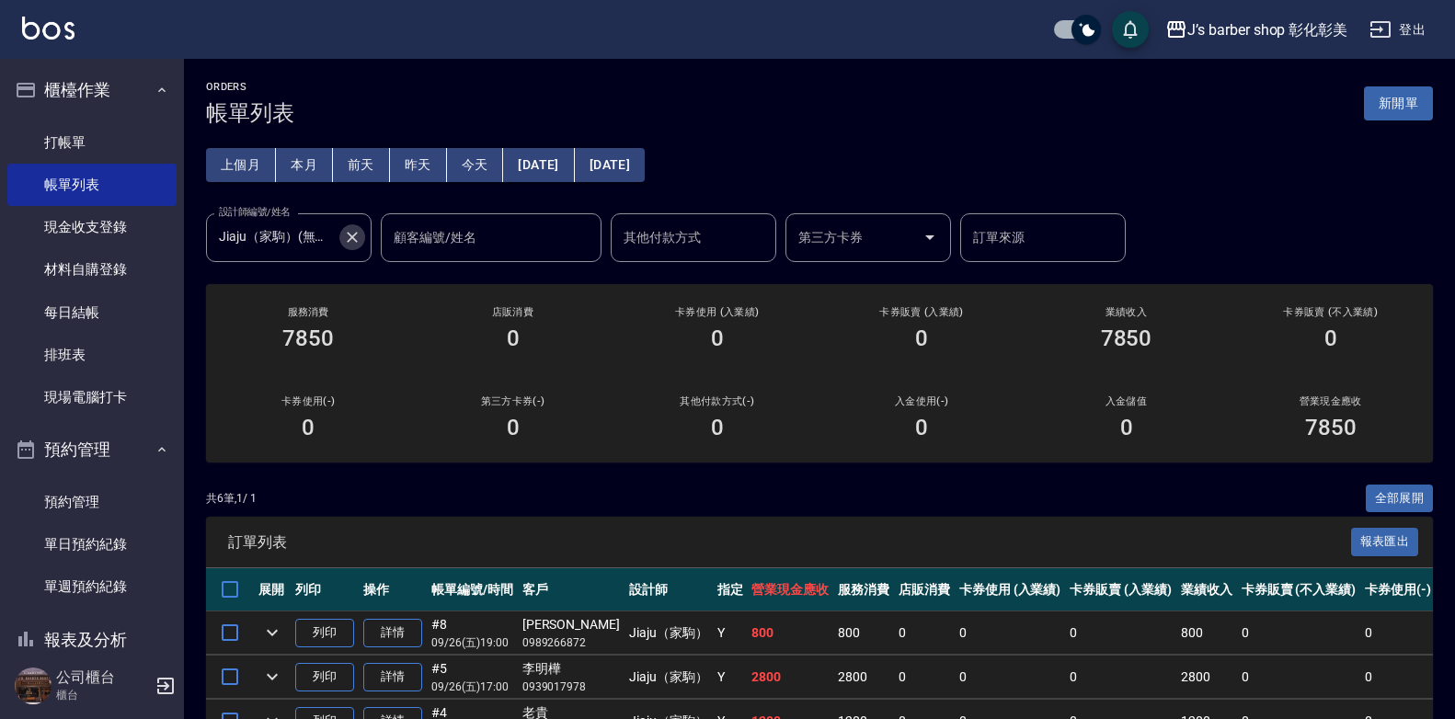
click at [353, 242] on icon "Clear" at bounding box center [352, 237] width 18 height 18
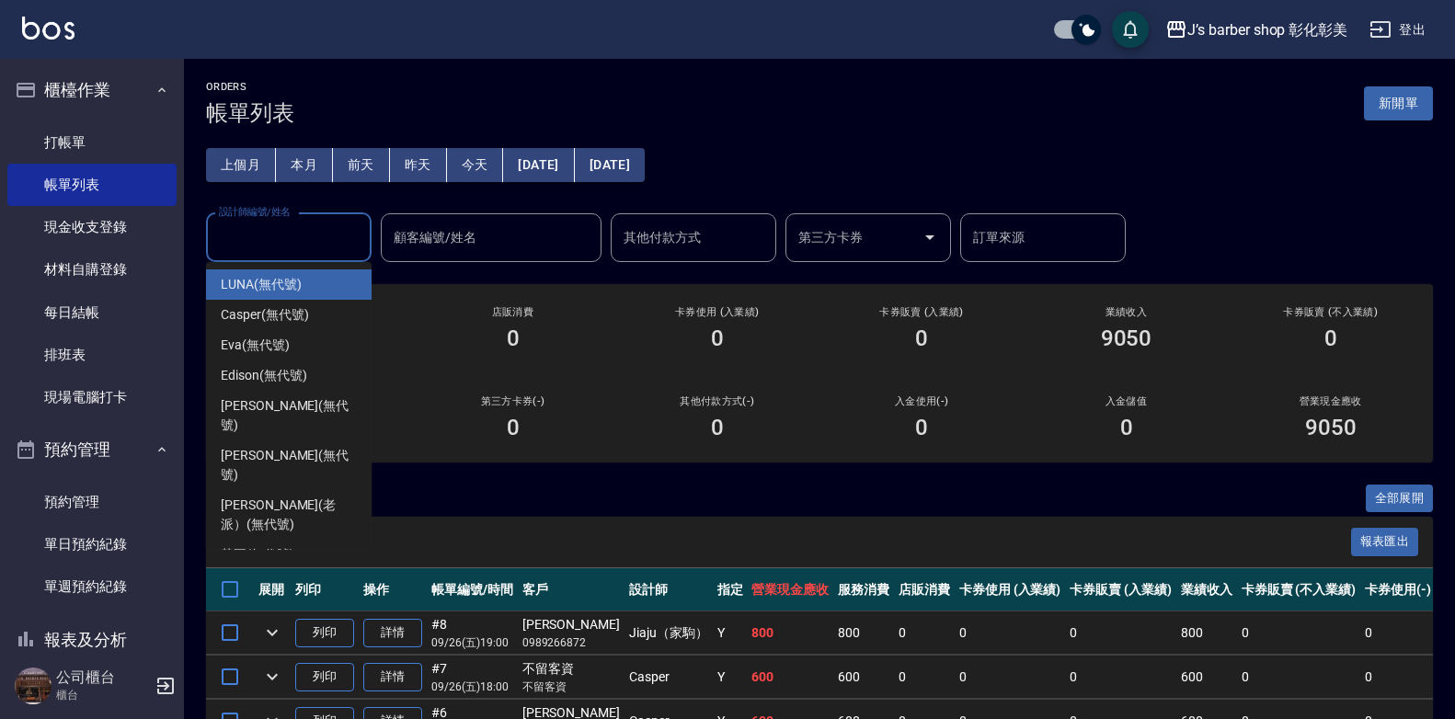
click at [319, 230] on input "設計師編號/姓名" at bounding box center [288, 238] width 149 height 32
click at [307, 316] on span "Casper (無代號)" at bounding box center [264, 314] width 87 height 19
type input "Casper(無代號)"
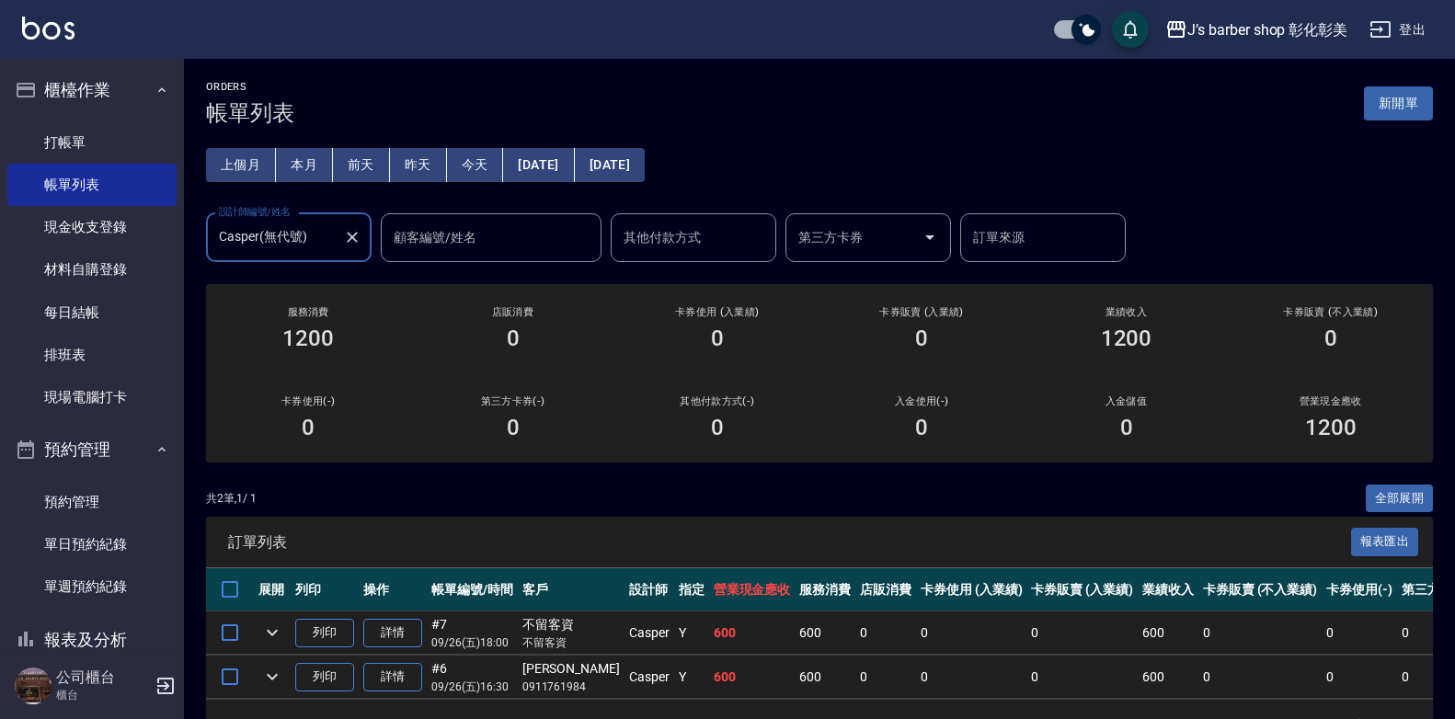
click at [357, 228] on icon "Clear" at bounding box center [352, 237] width 18 height 18
